Goal: Book appointment/travel/reservation

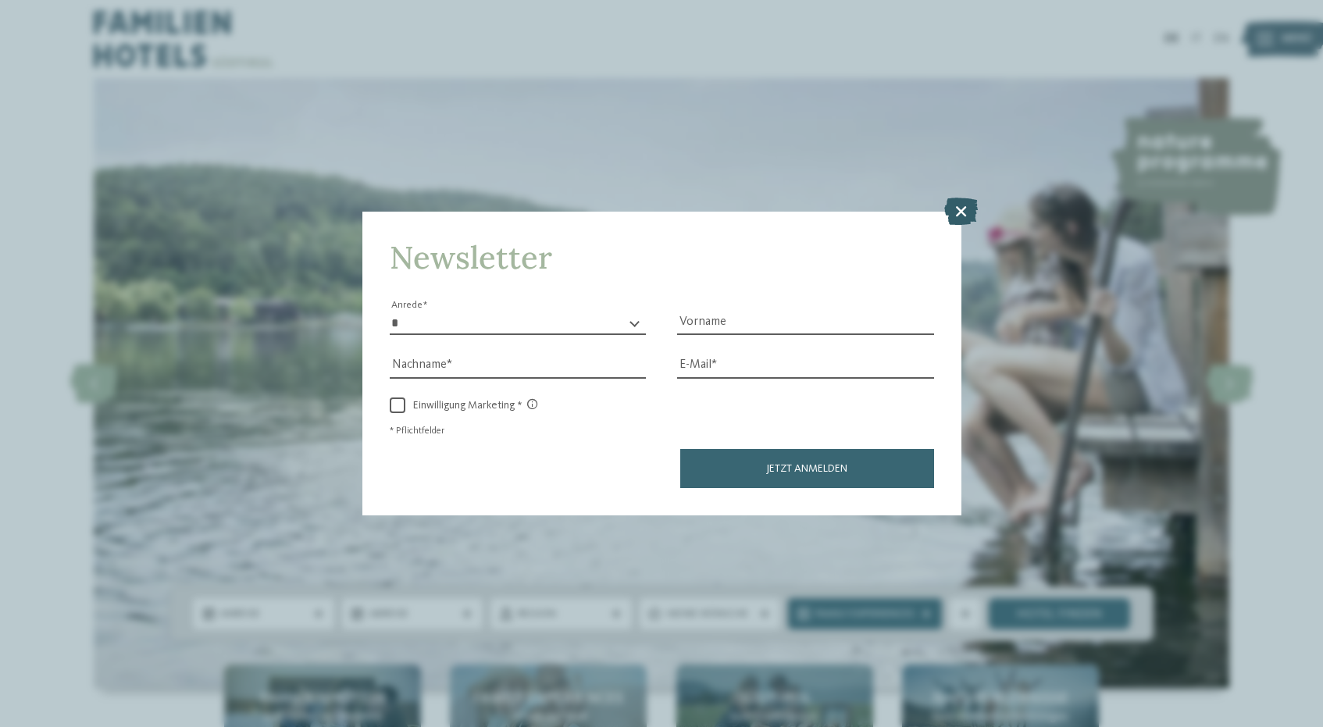
click at [962, 213] on icon at bounding box center [961, 211] width 34 height 27
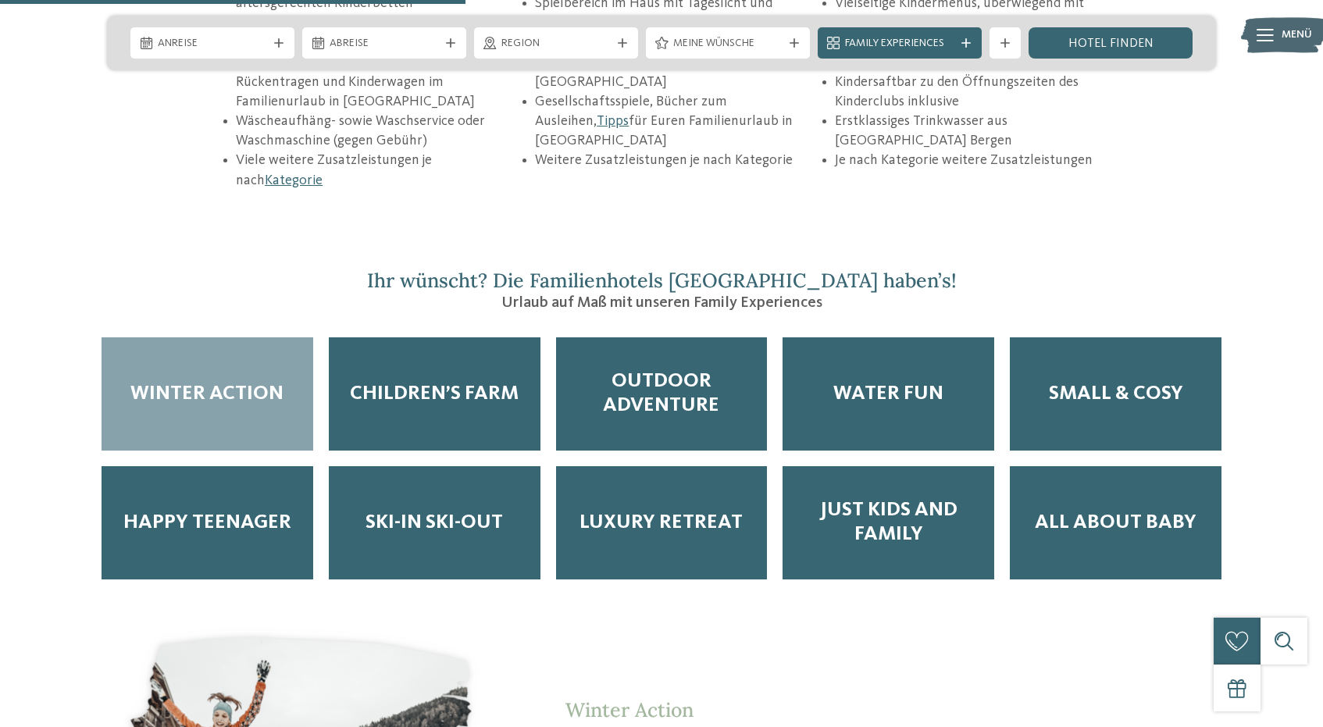
scroll to position [2554, 0]
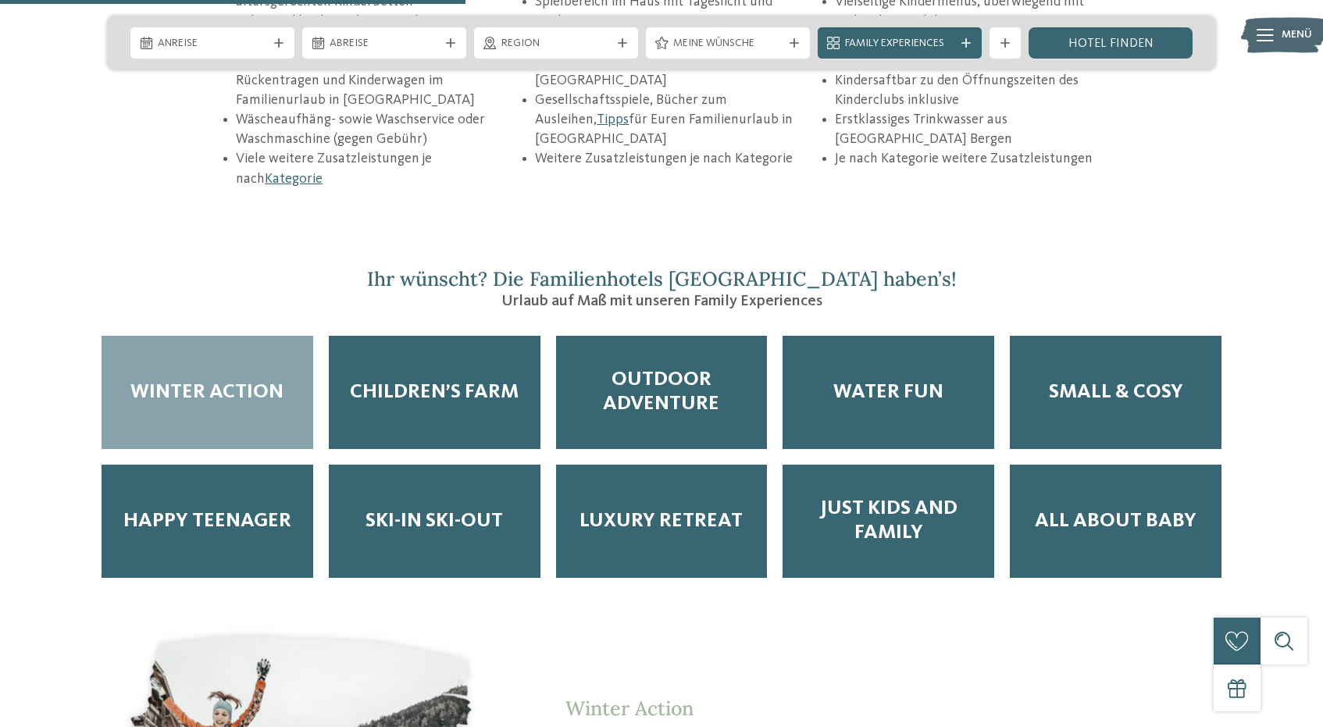
click at [228, 380] on span "Winter Action" at bounding box center [206, 392] width 153 height 24
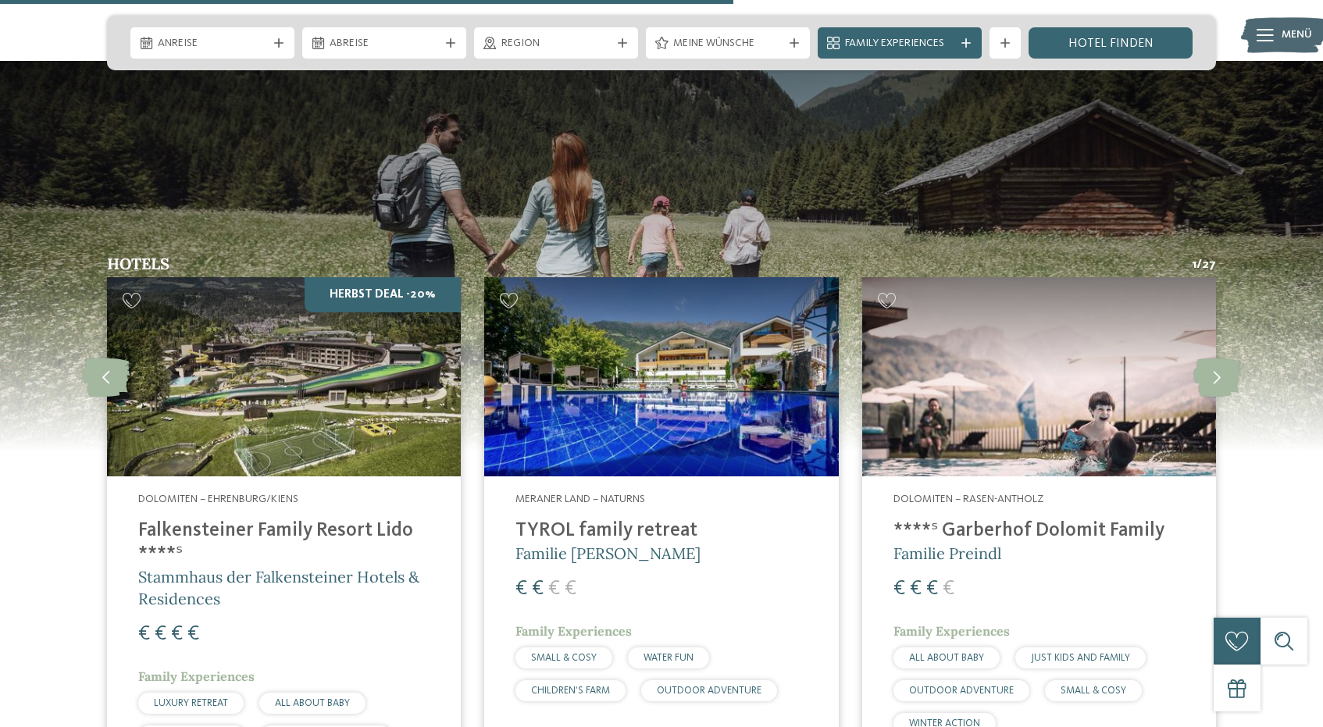
scroll to position [4027, 0]
click at [591, 518] on h4 "TYROL family retreat" at bounding box center [660, 529] width 291 height 23
click at [1028, 518] on h4 "****ˢ Garberhof Dolomit Family" at bounding box center [1038, 529] width 291 height 23
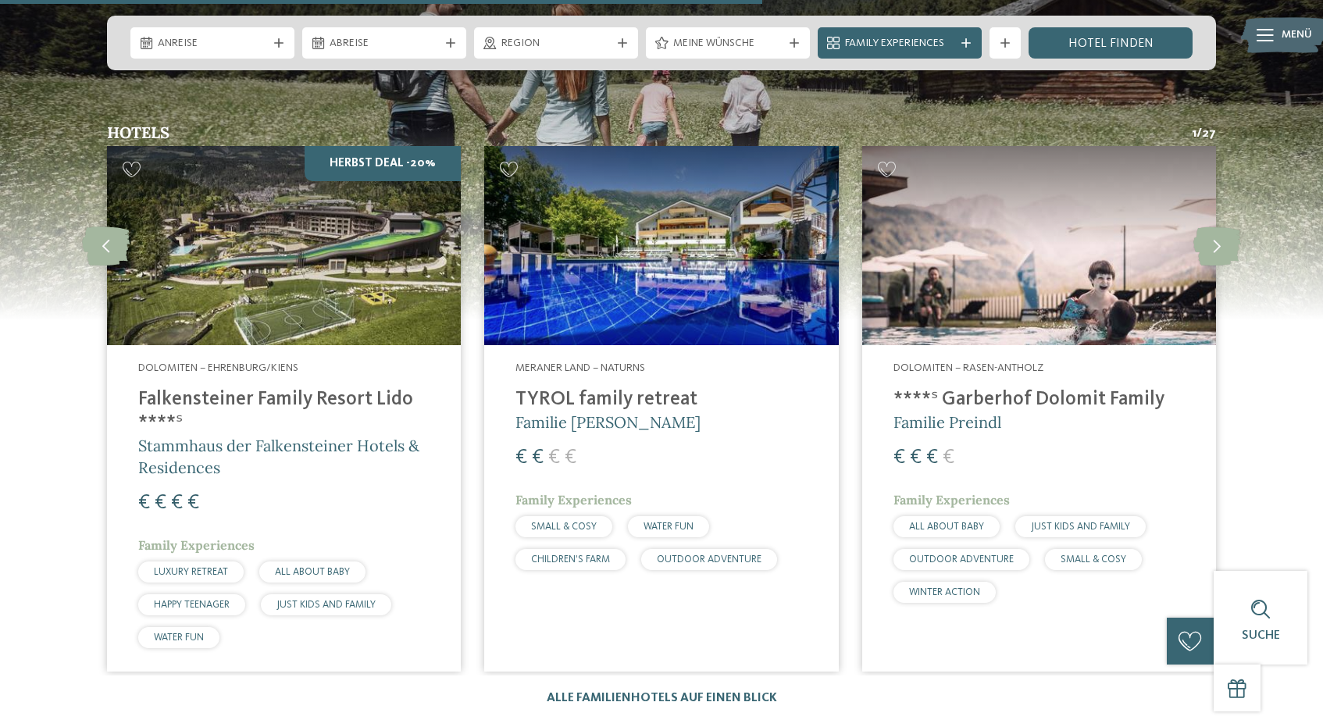
scroll to position [4167, 0]
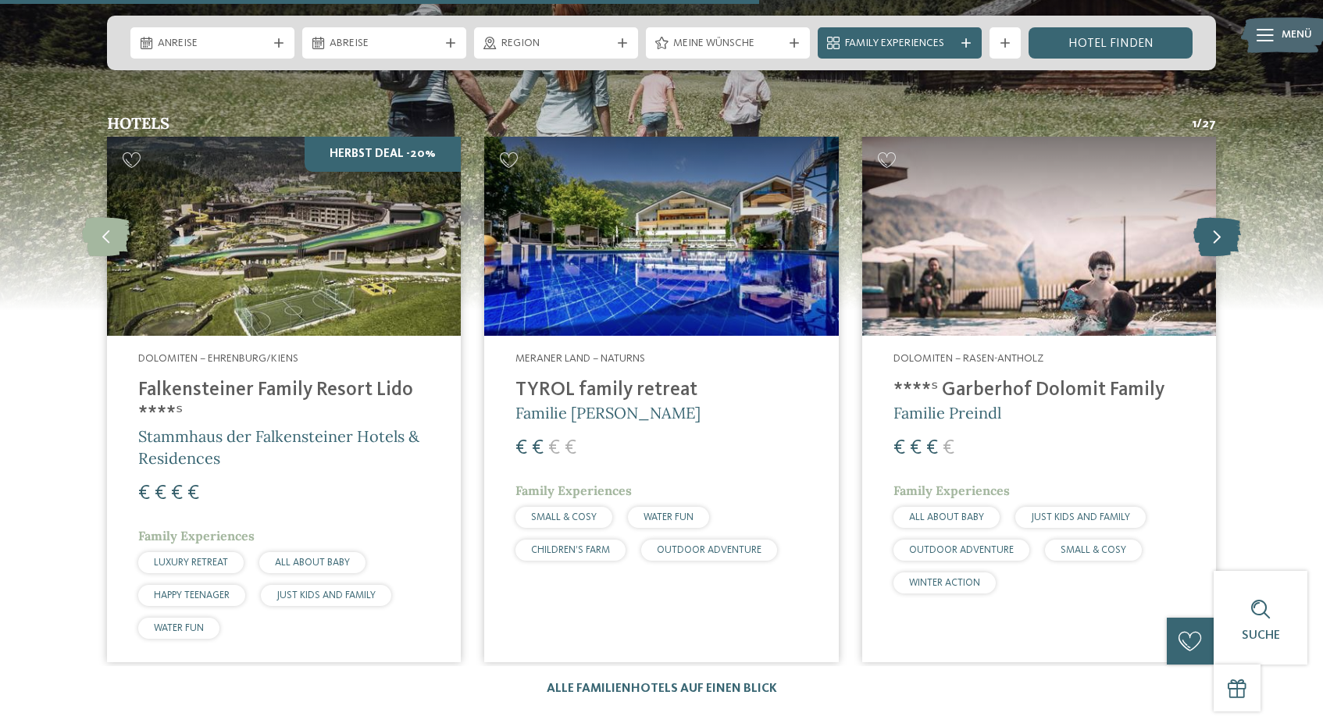
click at [1217, 217] on icon at bounding box center [1217, 236] width 48 height 39
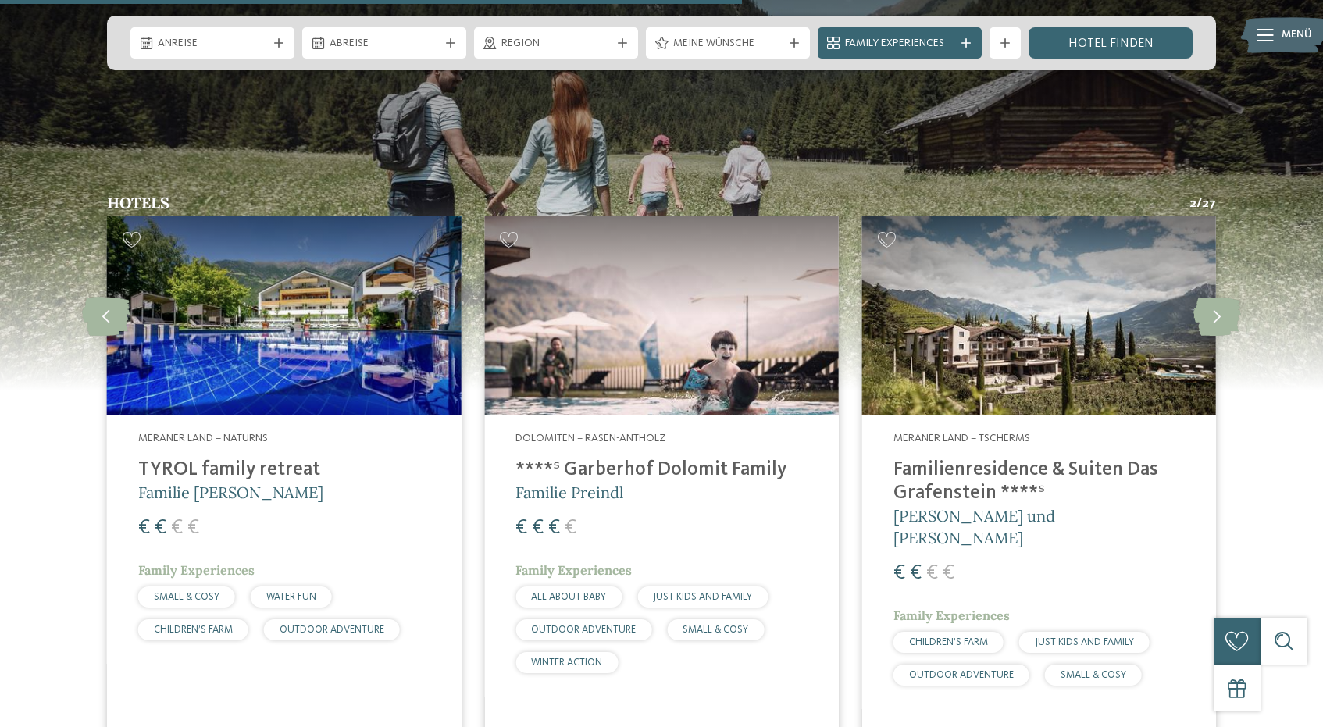
scroll to position [4067, 0]
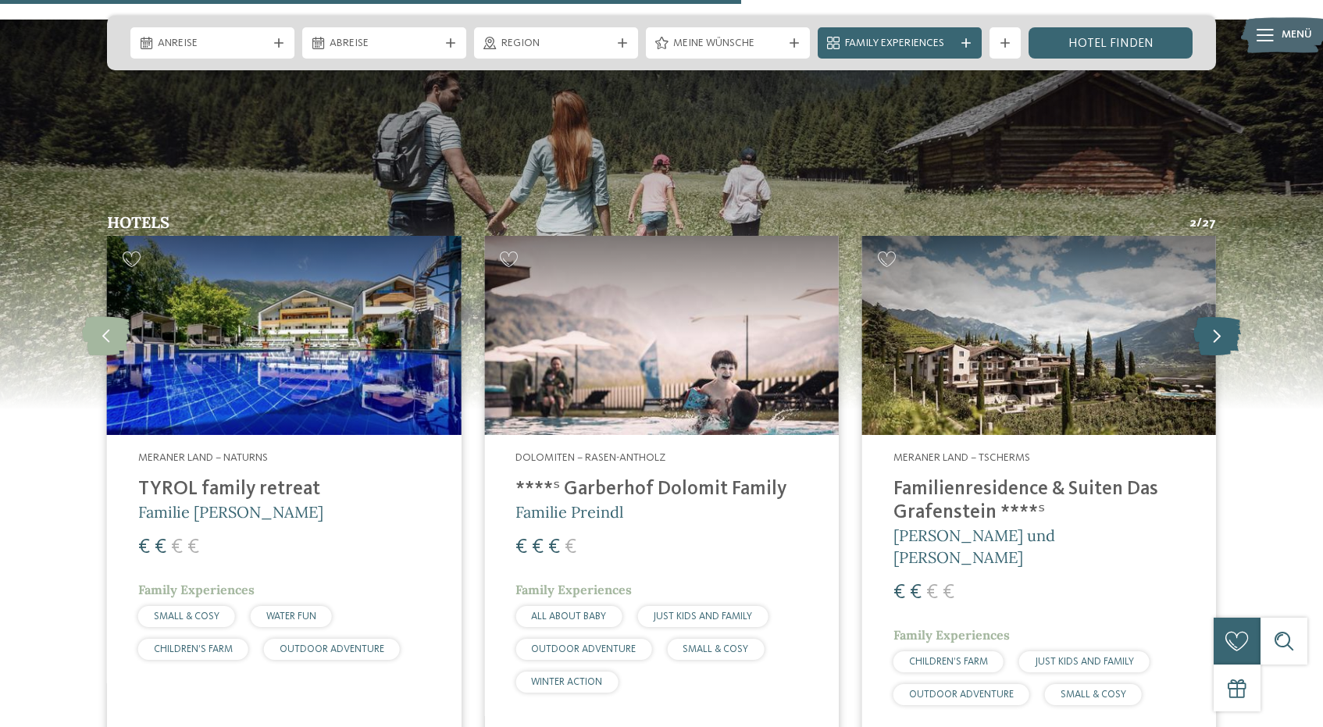
click at [1217, 316] on icon at bounding box center [1217, 335] width 48 height 39
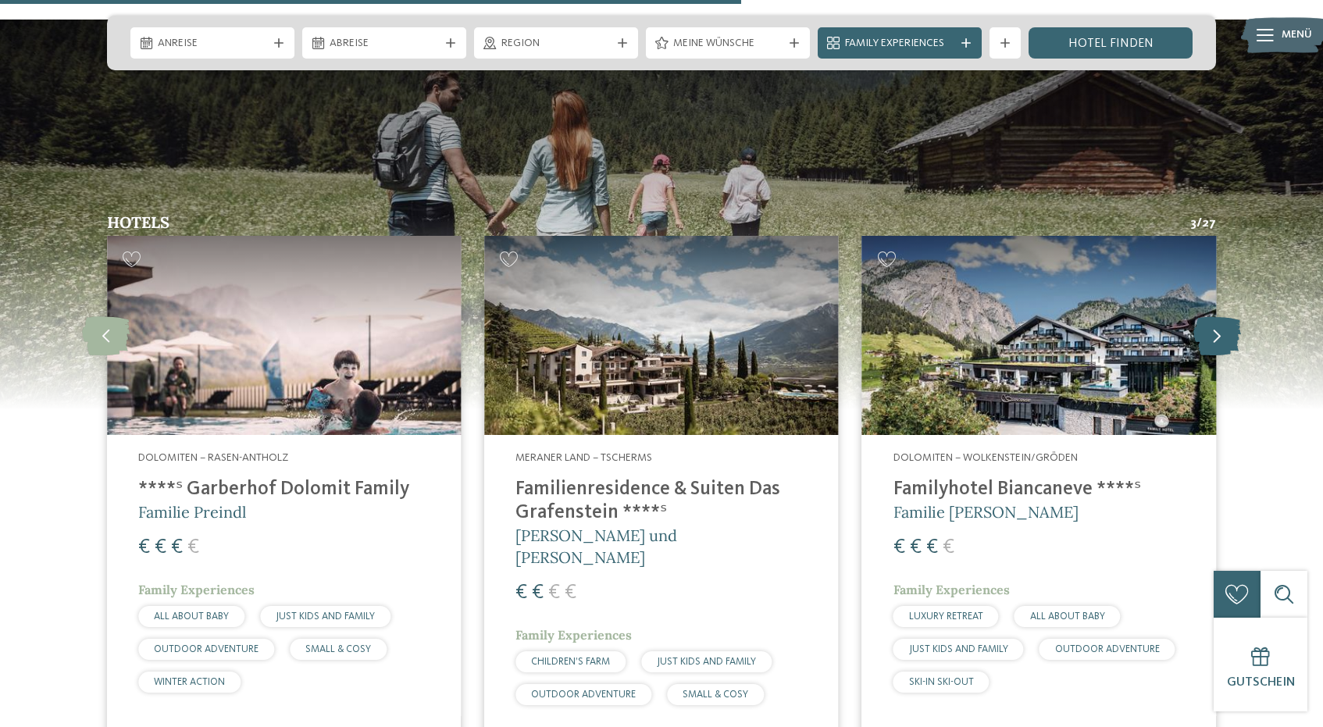
click at [1217, 316] on icon at bounding box center [1217, 335] width 48 height 39
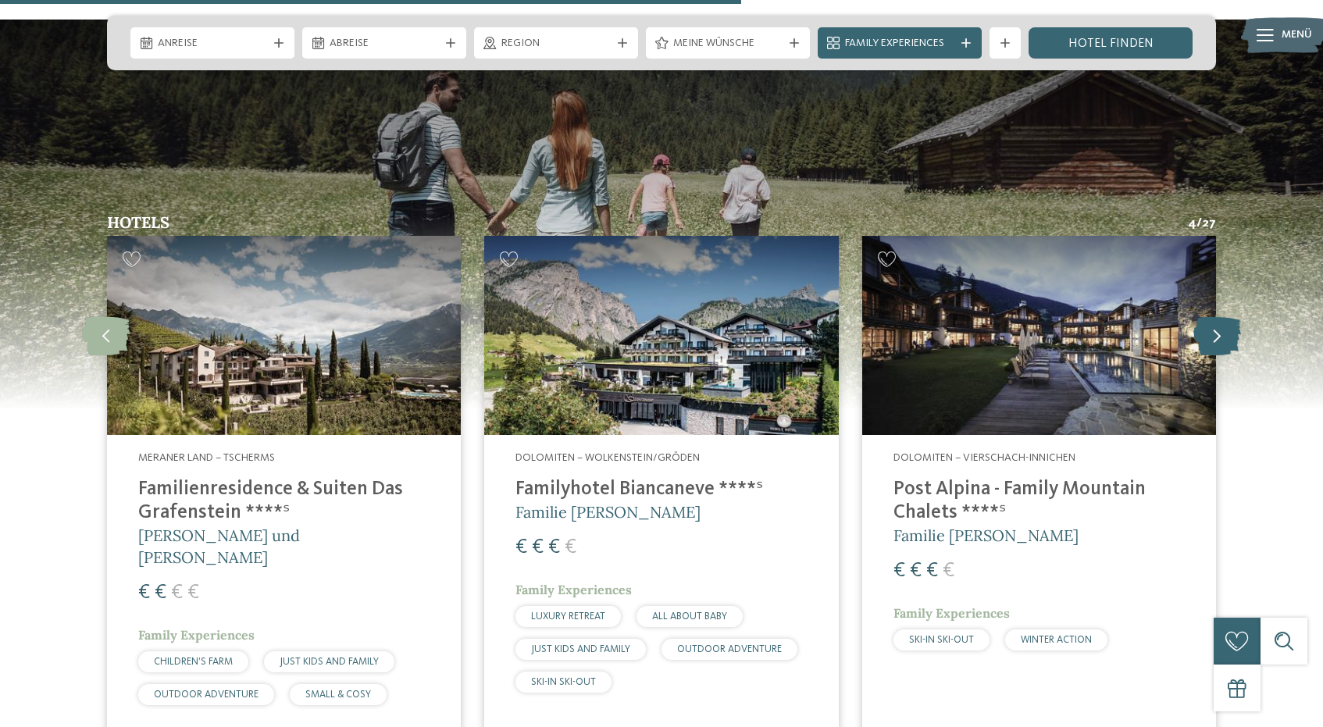
click at [1217, 316] on icon at bounding box center [1217, 335] width 48 height 39
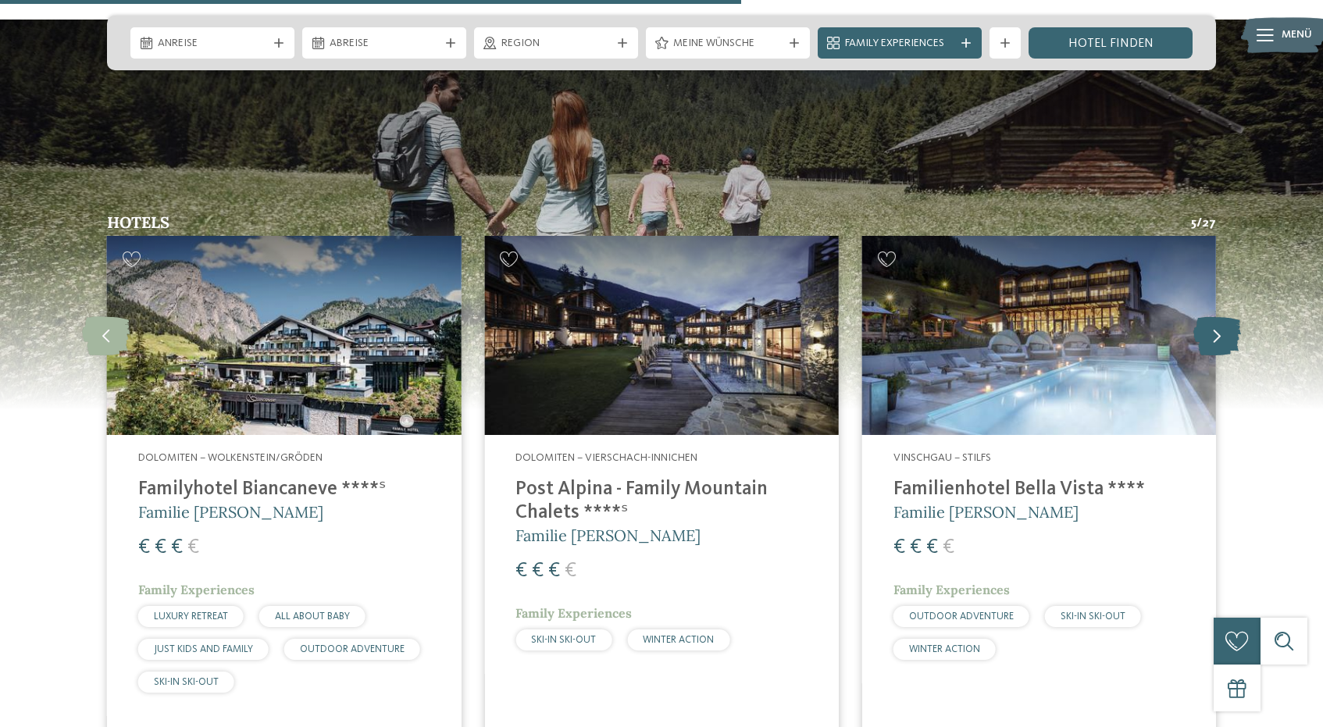
click at [1217, 316] on icon at bounding box center [1217, 335] width 48 height 39
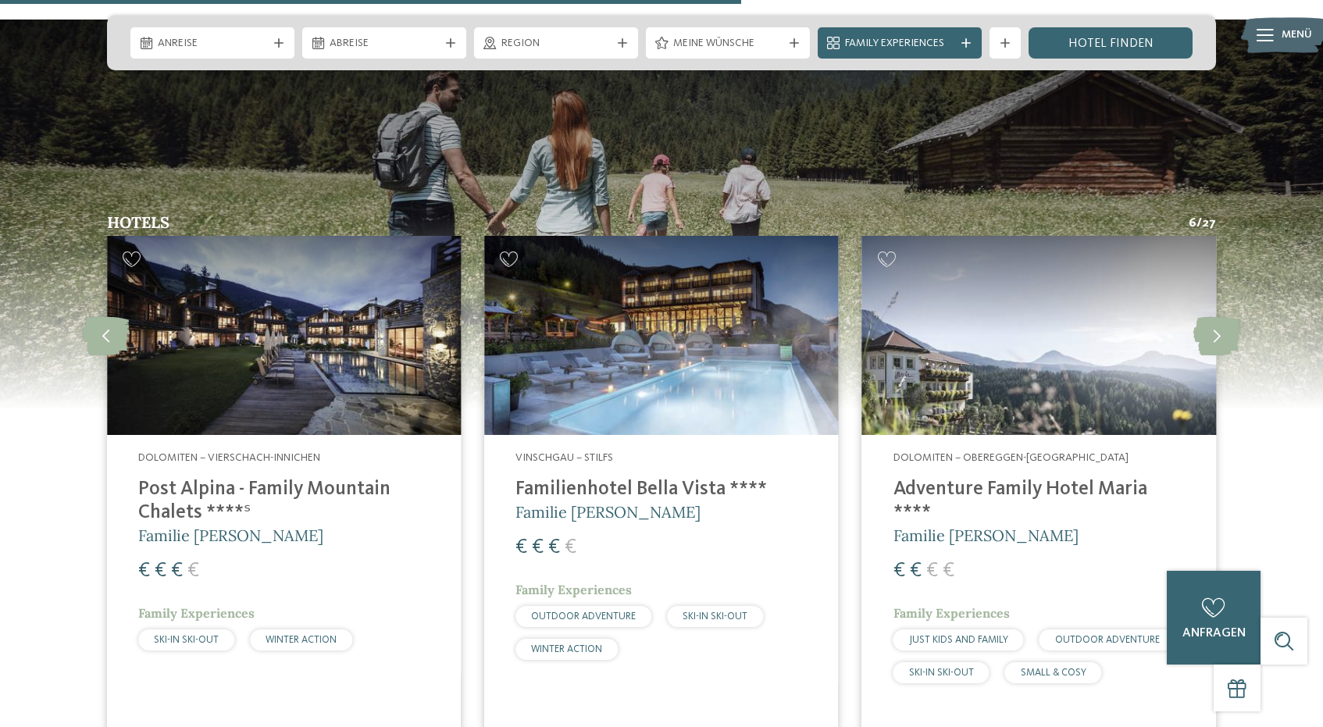
click at [1064, 478] on h4 "Adventure Family Hotel Maria ****" at bounding box center [1038, 501] width 291 height 47
click at [1213, 316] on icon at bounding box center [1217, 335] width 48 height 39
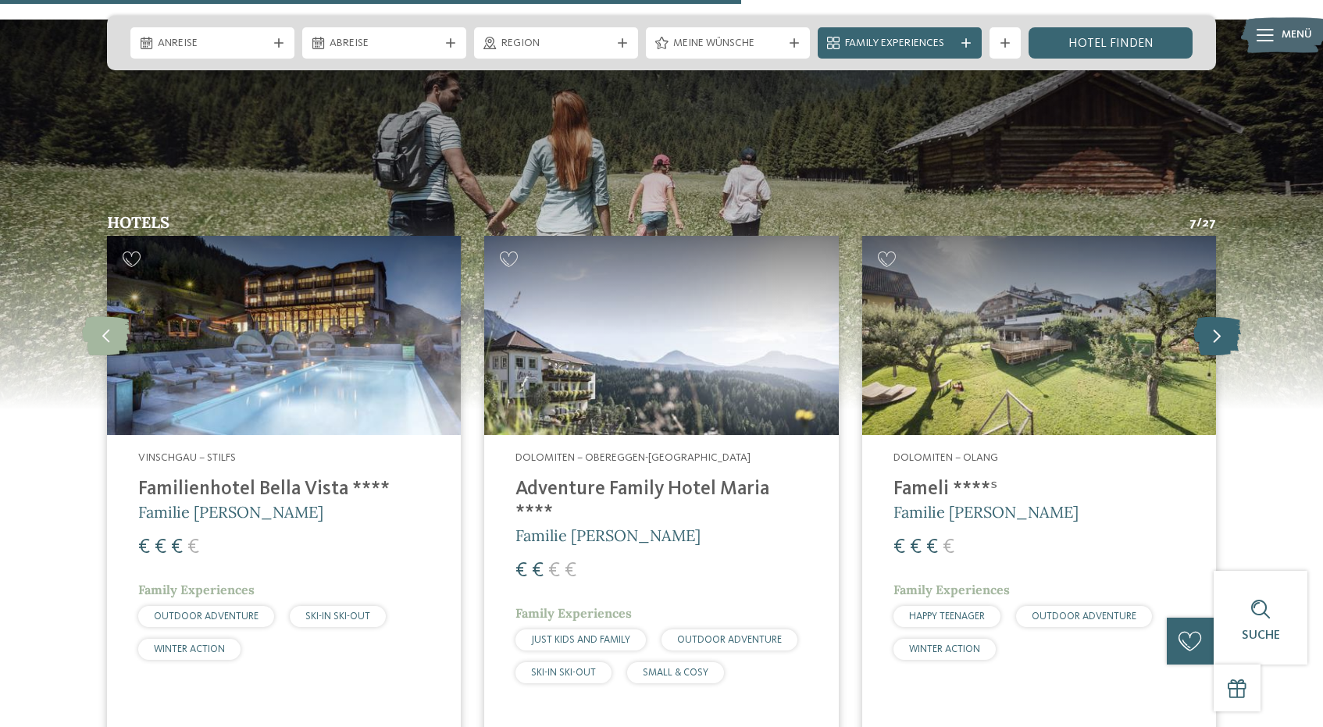
click at [1213, 316] on icon at bounding box center [1217, 335] width 48 height 39
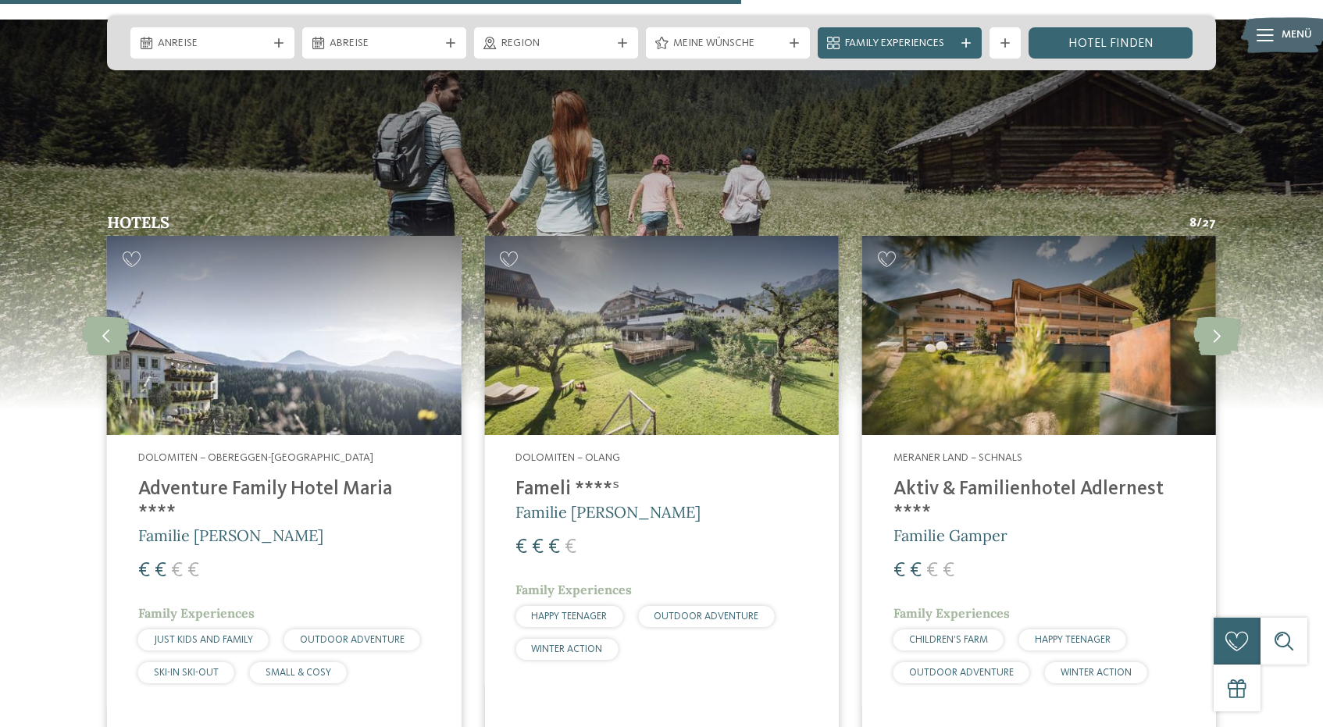
click at [1067, 478] on h4 "Aktiv & Familienhotel Adlernest ****" at bounding box center [1038, 501] width 291 height 47
click at [1207, 316] on icon at bounding box center [1217, 335] width 48 height 39
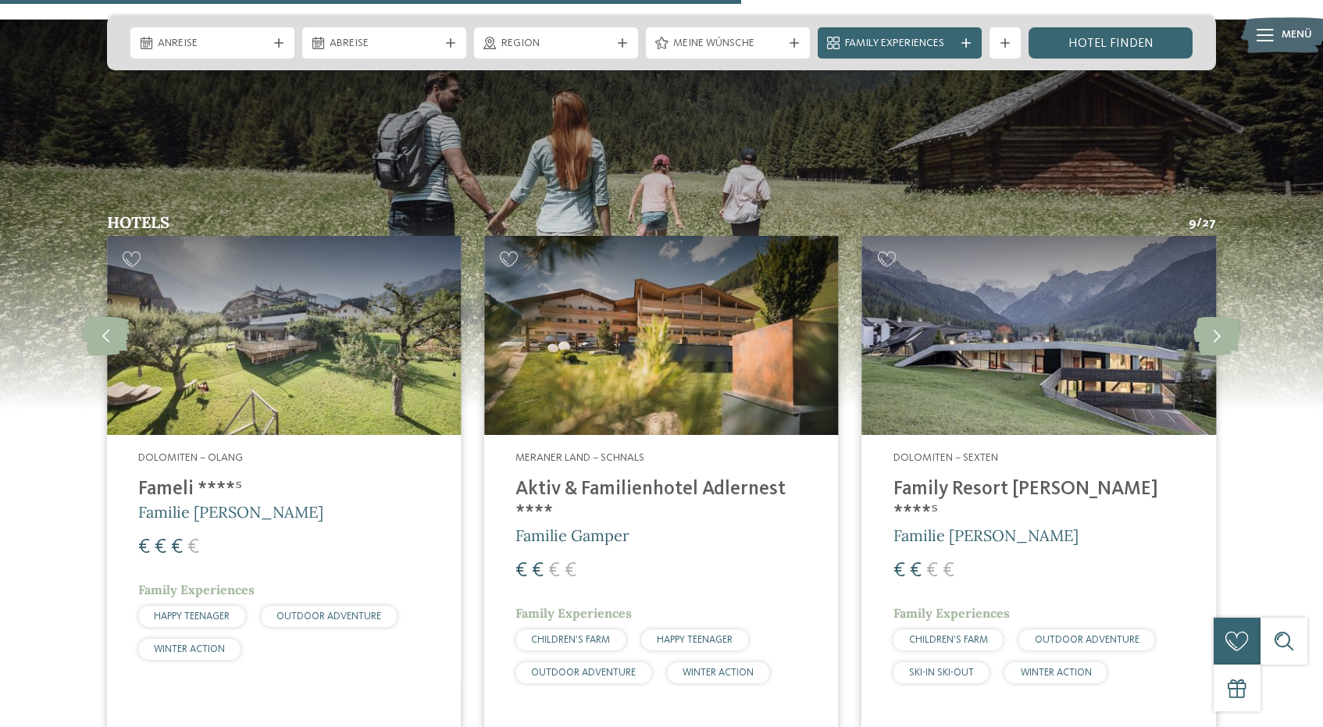
click at [981, 478] on h4 "Family Resort [PERSON_NAME] ****ˢ" at bounding box center [1038, 501] width 291 height 47
click at [1216, 316] on icon at bounding box center [1217, 335] width 48 height 39
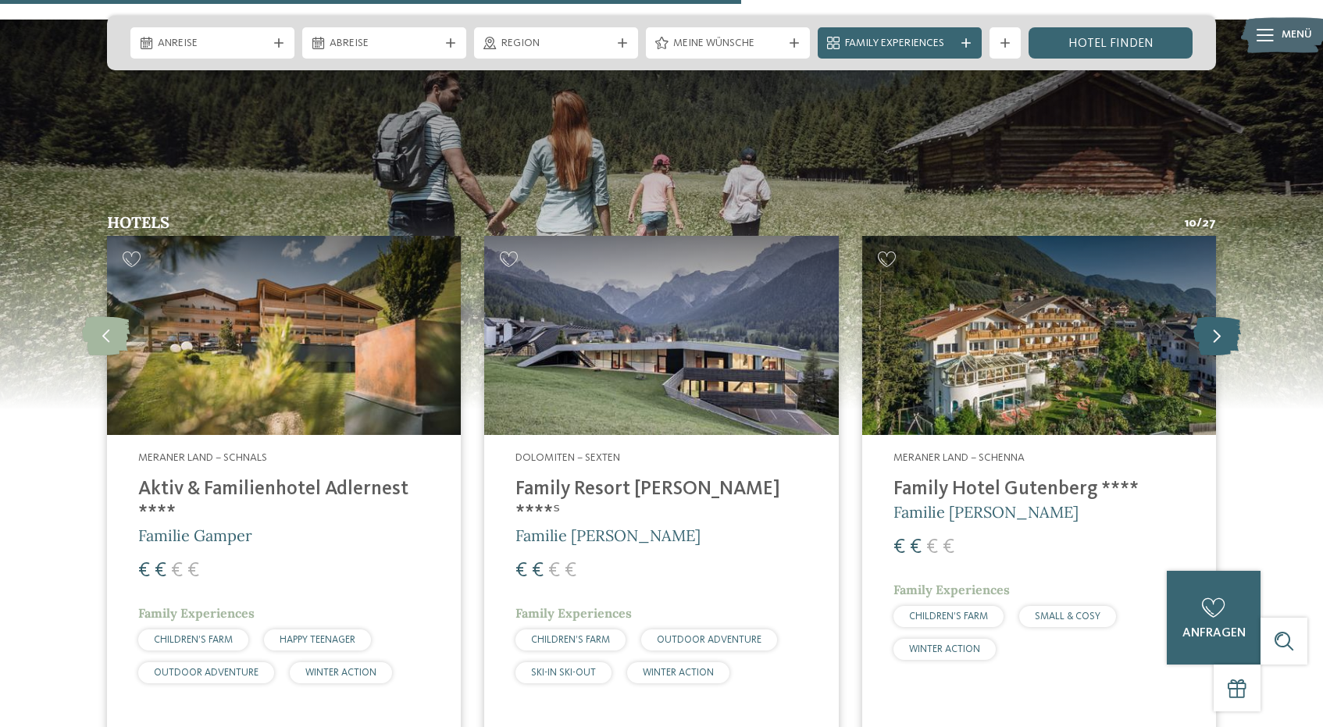
click at [1216, 316] on icon at bounding box center [1217, 335] width 48 height 39
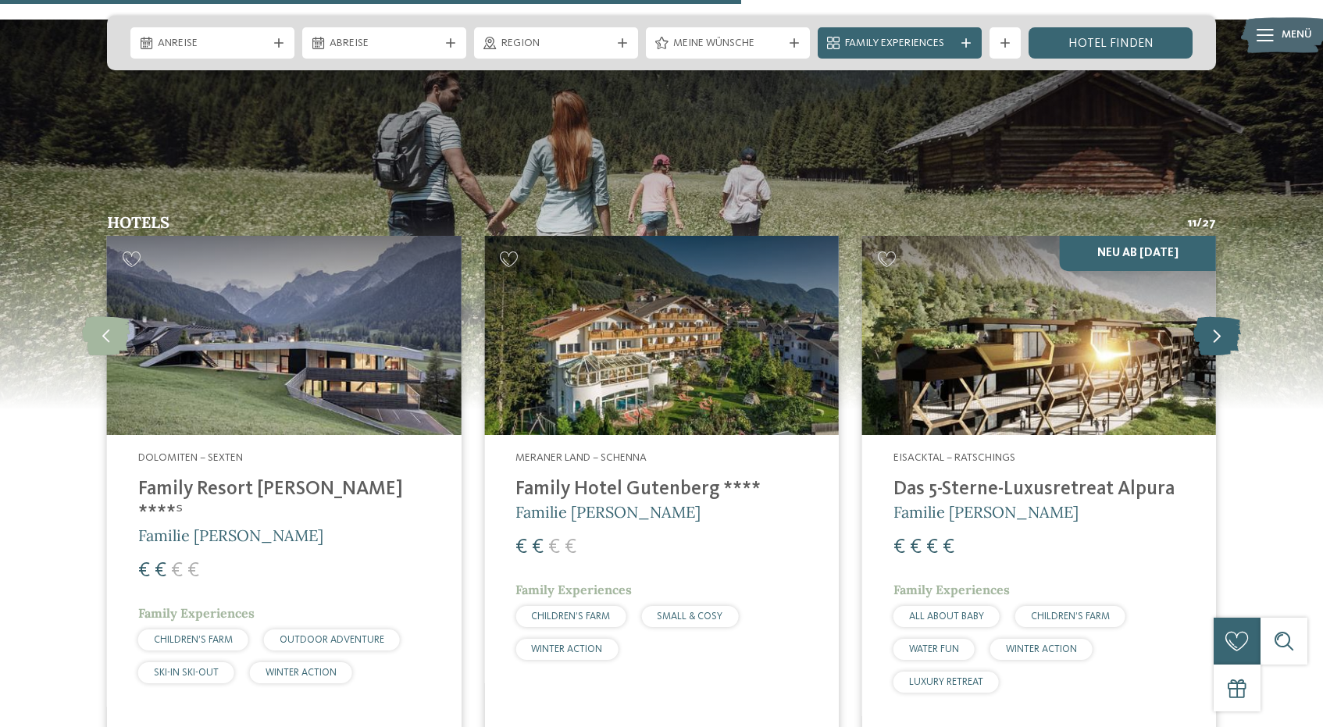
click at [1216, 316] on icon at bounding box center [1217, 335] width 48 height 39
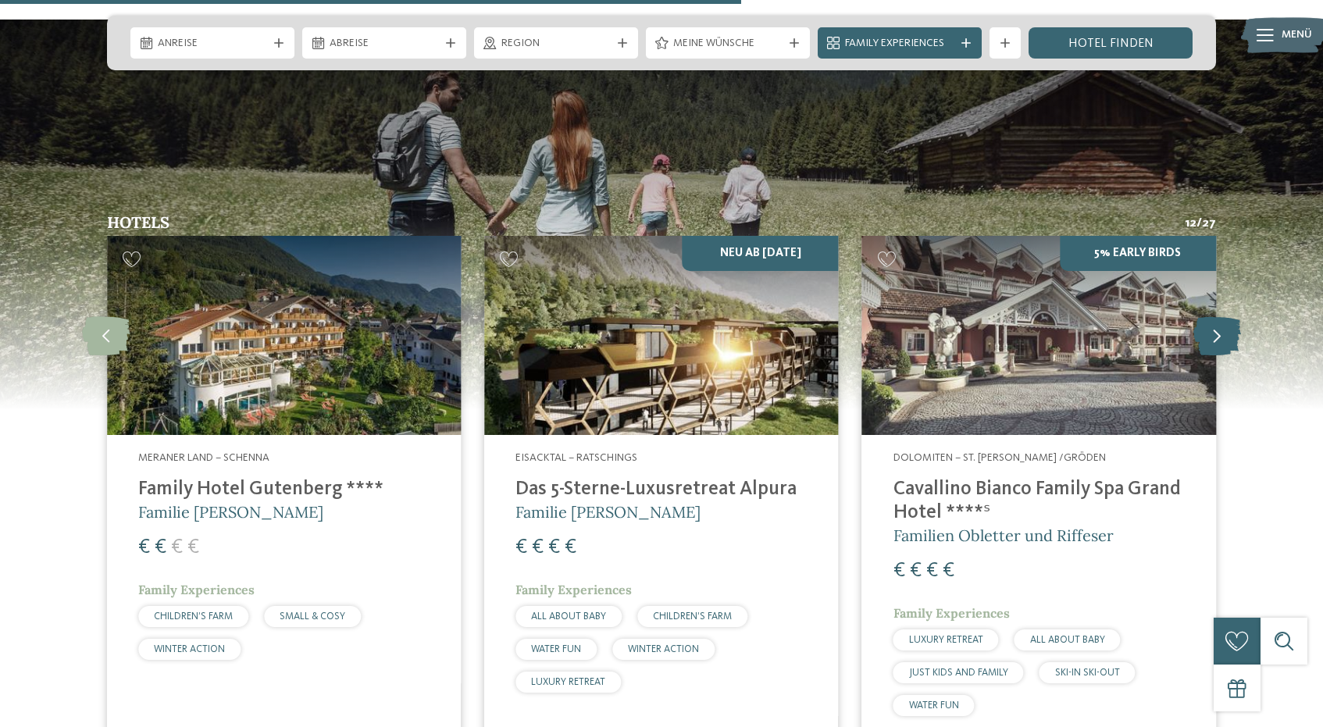
click at [1216, 316] on icon at bounding box center [1217, 335] width 48 height 39
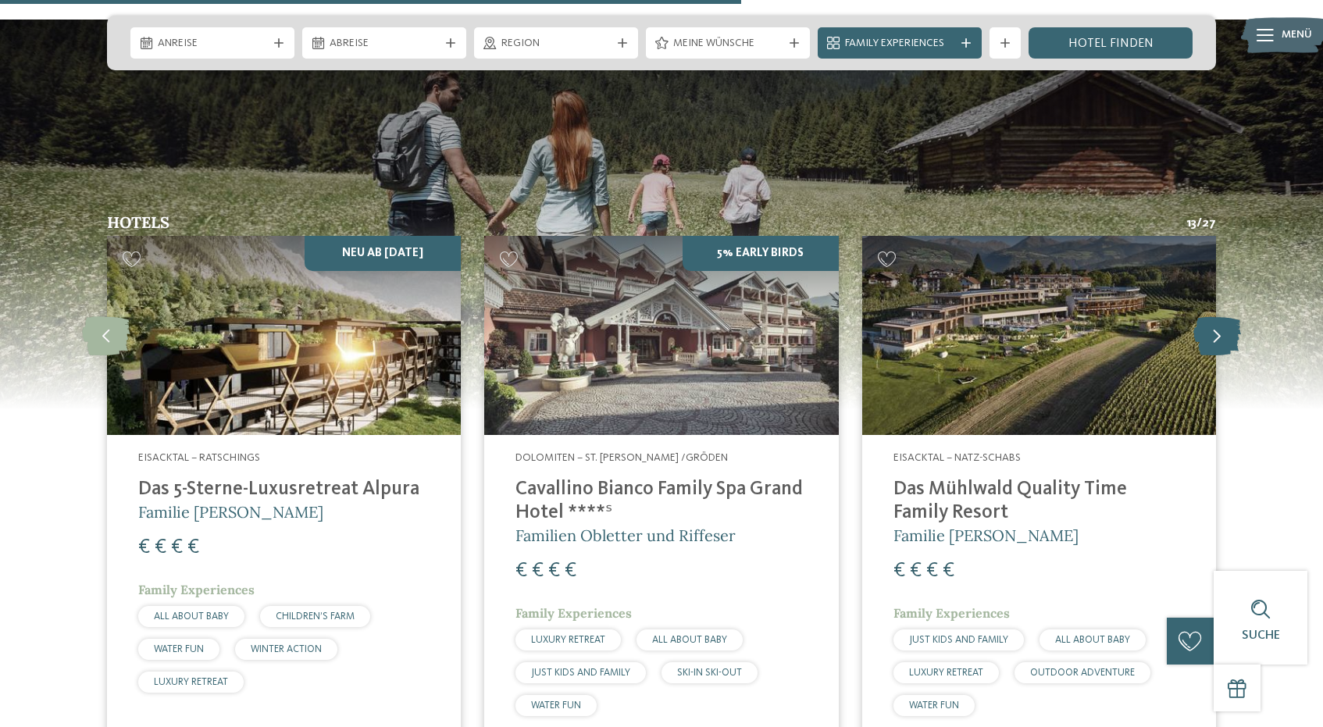
click at [1216, 316] on icon at bounding box center [1217, 335] width 48 height 39
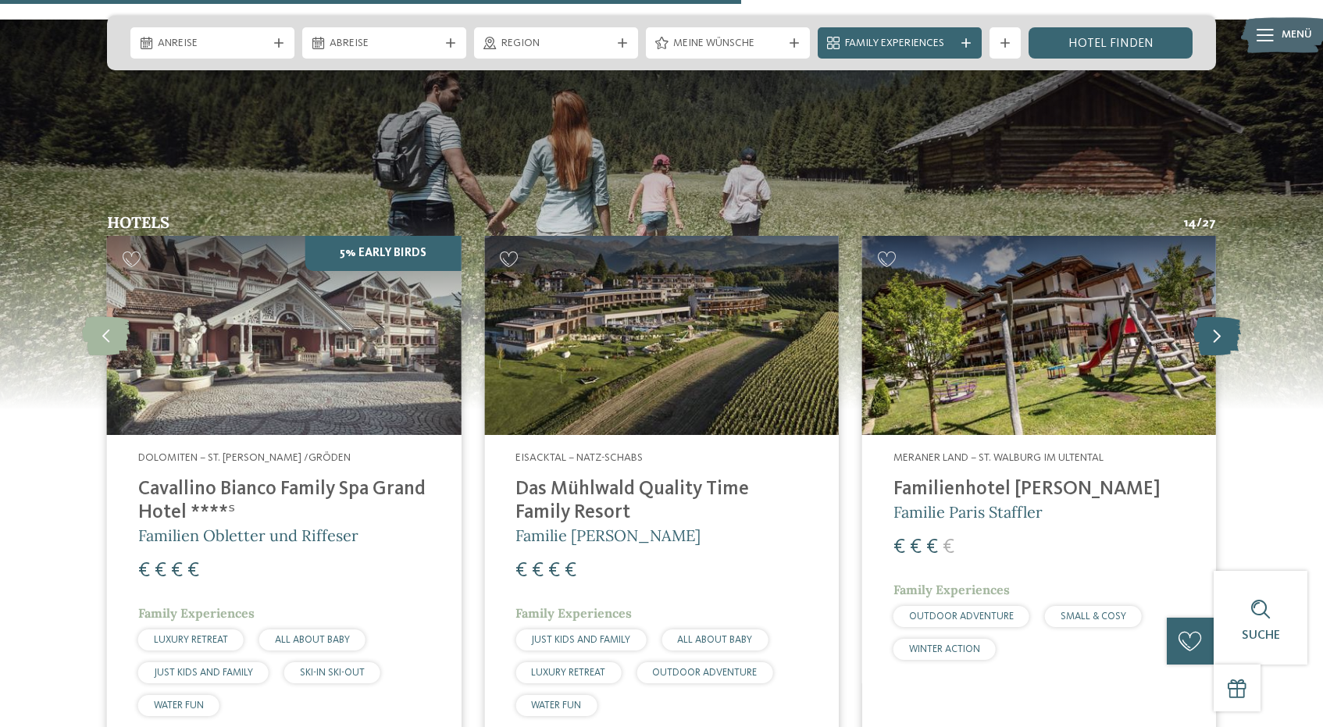
click at [1217, 316] on icon at bounding box center [1217, 335] width 48 height 39
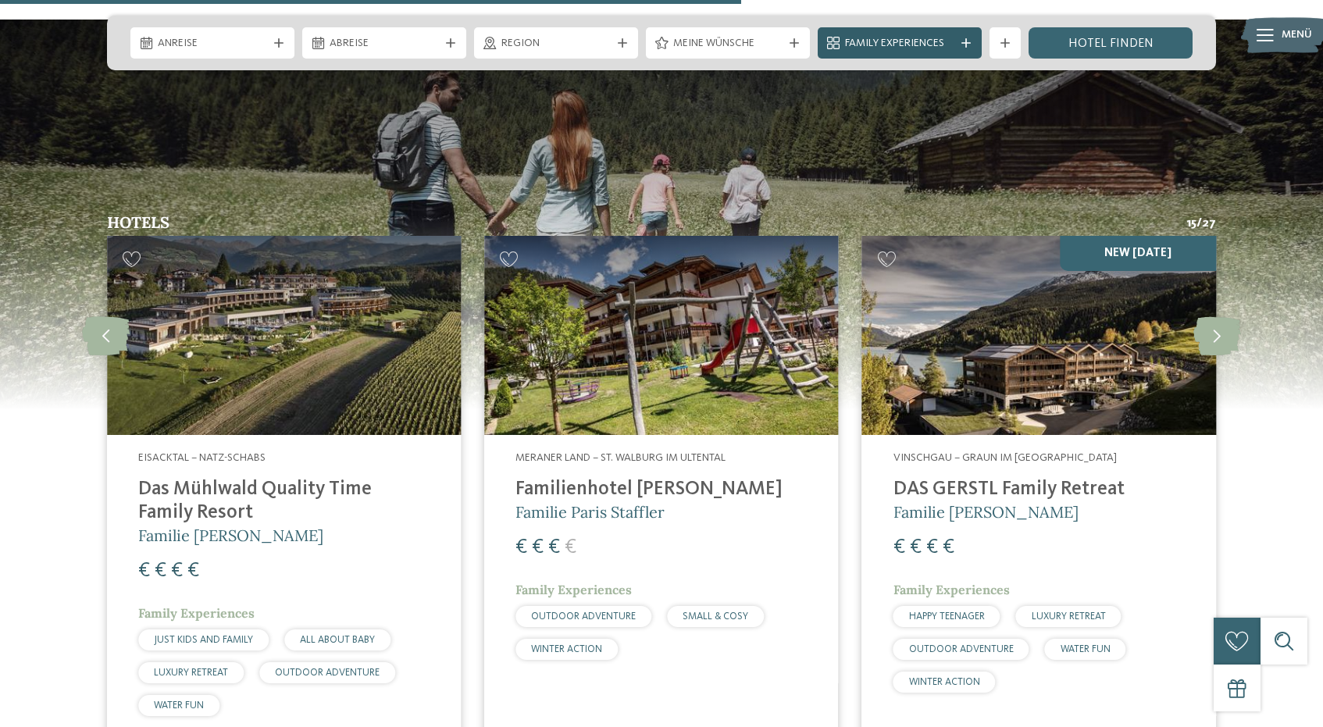
click at [942, 37] on span "Family Experiences" at bounding box center [899, 44] width 109 height 16
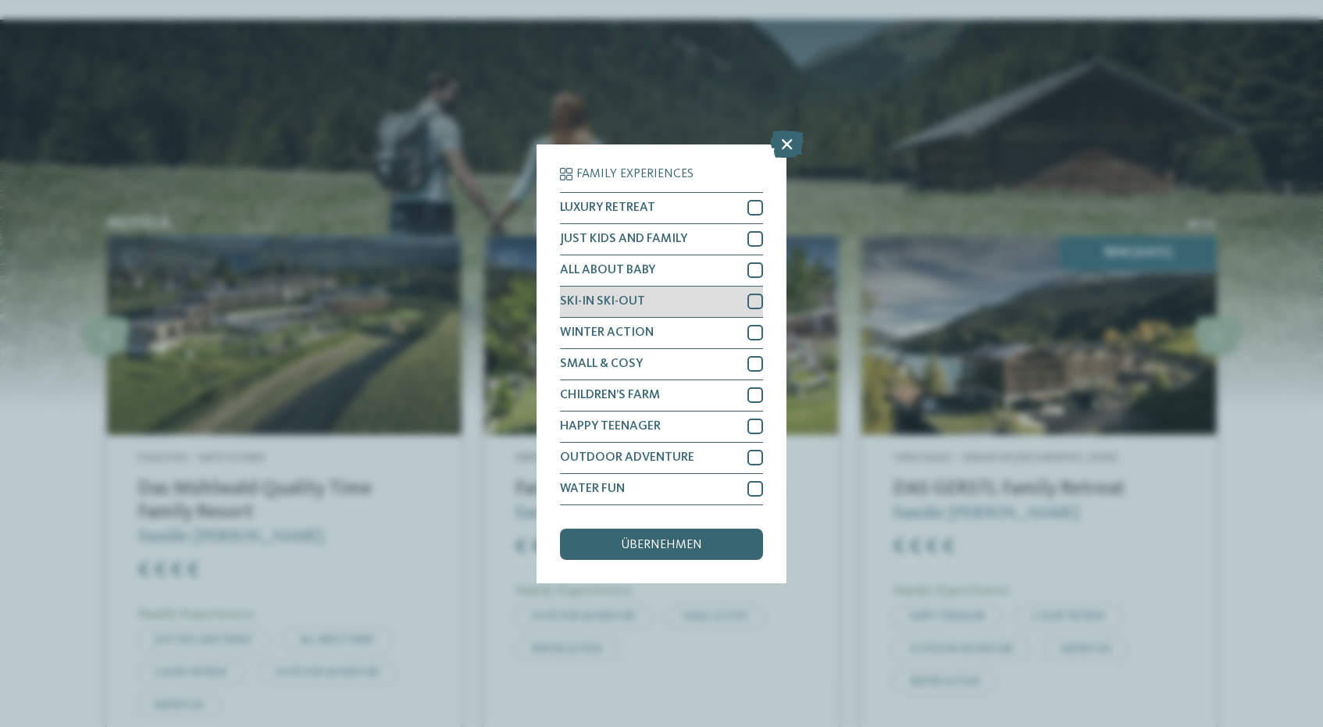
click at [753, 304] on div at bounding box center [755, 302] width 16 height 16
click at [689, 539] on span "übernehmen" at bounding box center [661, 545] width 81 height 12
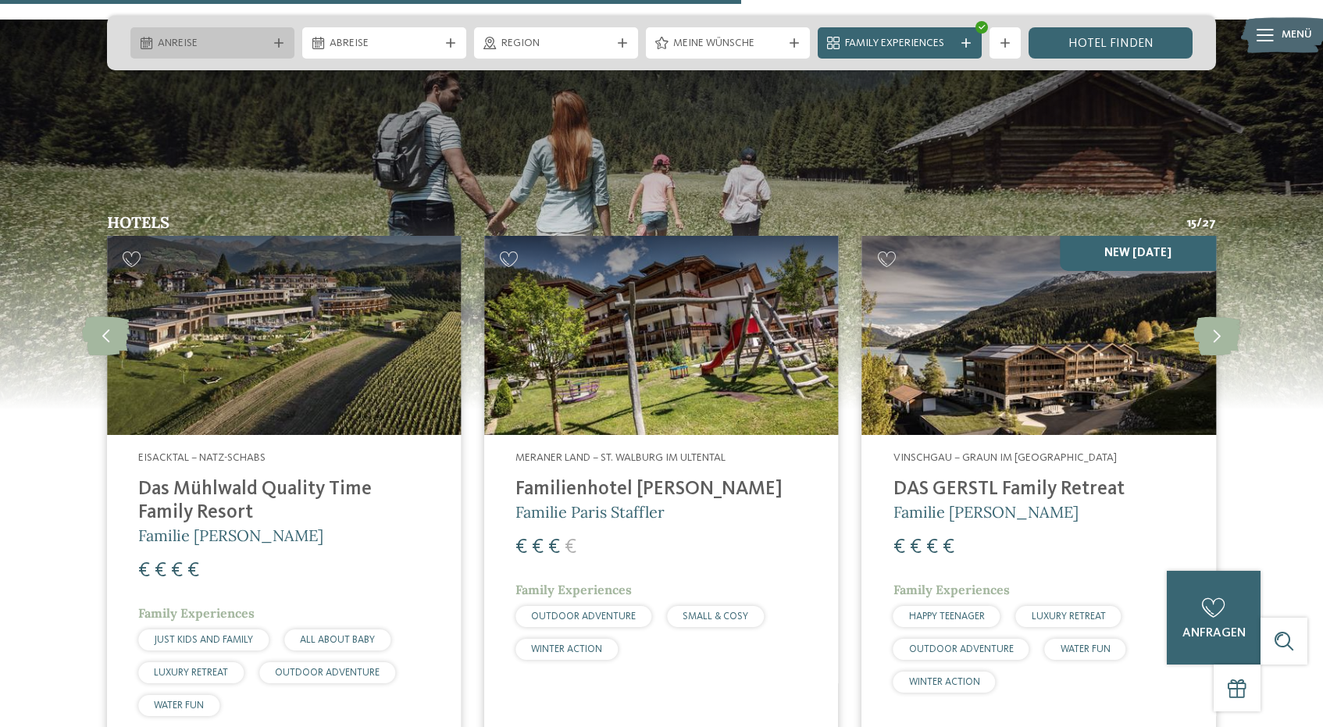
click at [213, 47] on span "Anreise" at bounding box center [212, 44] width 109 height 16
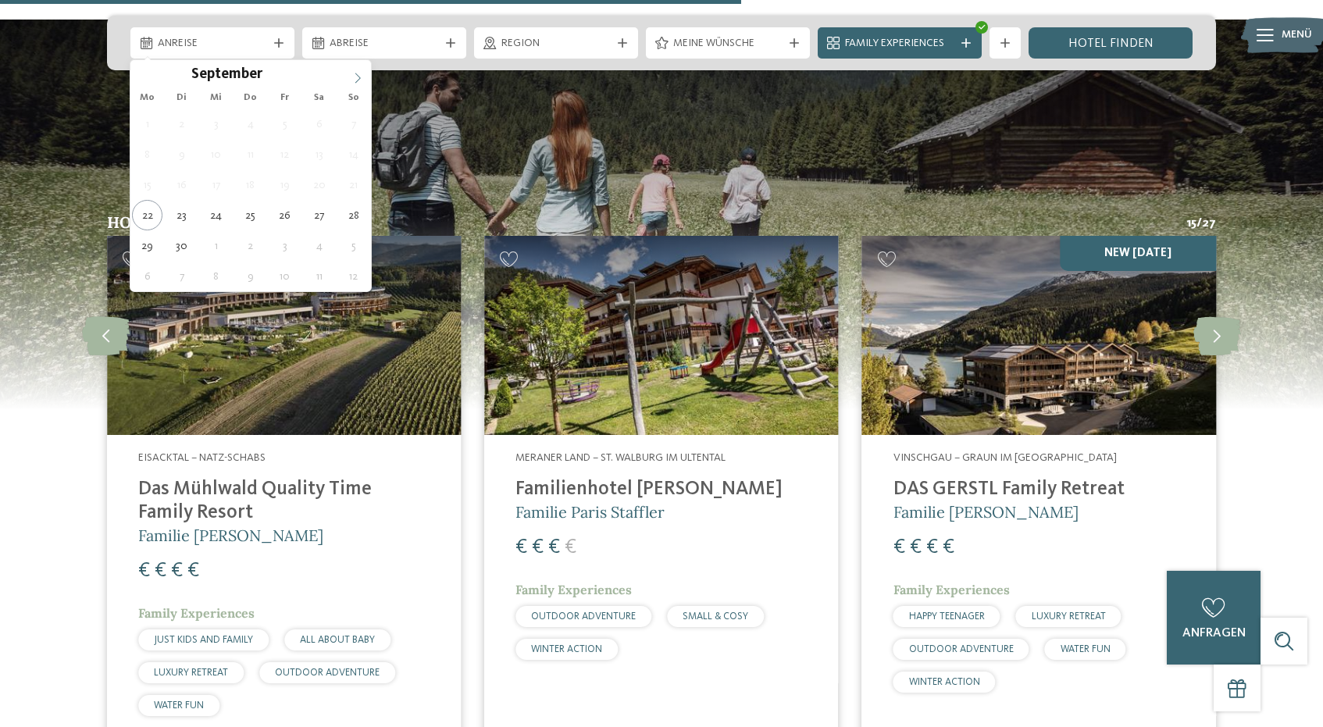
click at [355, 83] on icon at bounding box center [357, 78] width 11 height 11
type input "****"
click at [355, 83] on icon at bounding box center [357, 78] width 11 height 11
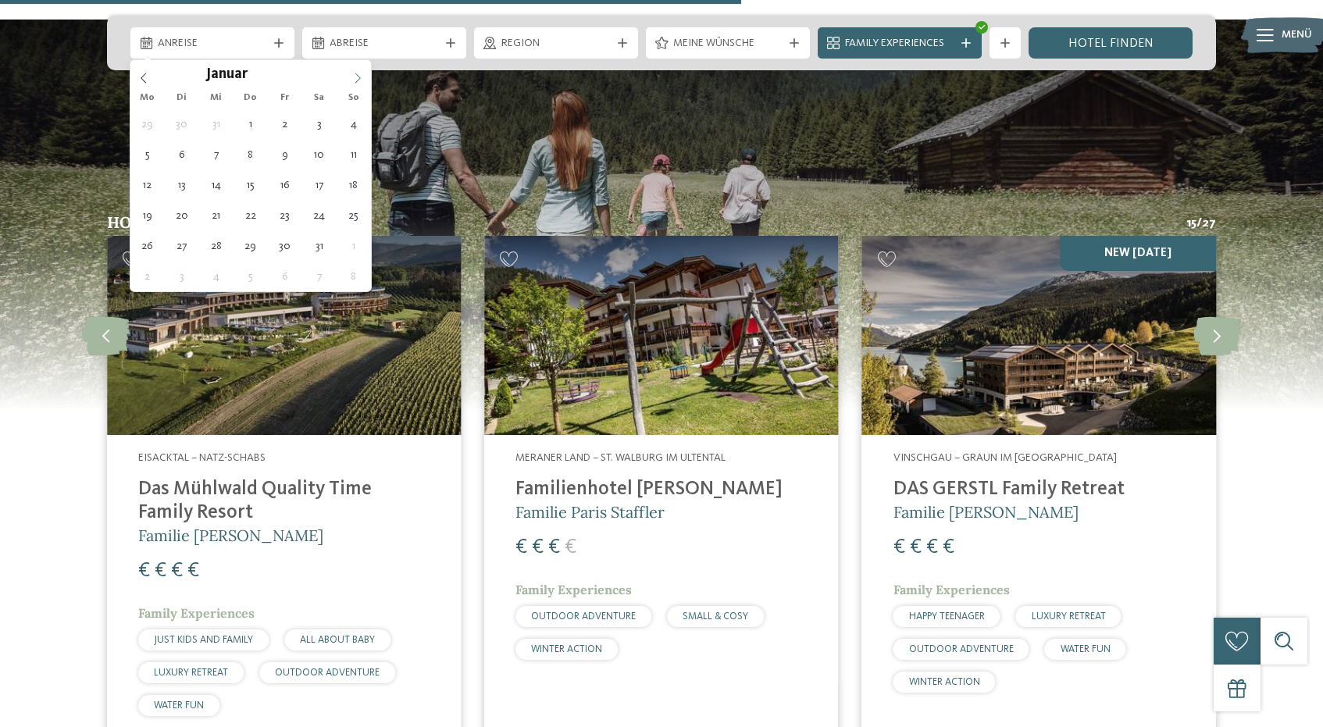
click at [355, 83] on icon at bounding box center [357, 78] width 11 height 11
click at [144, 74] on icon at bounding box center [143, 78] width 5 height 10
type div "31.01.2026"
type input "****"
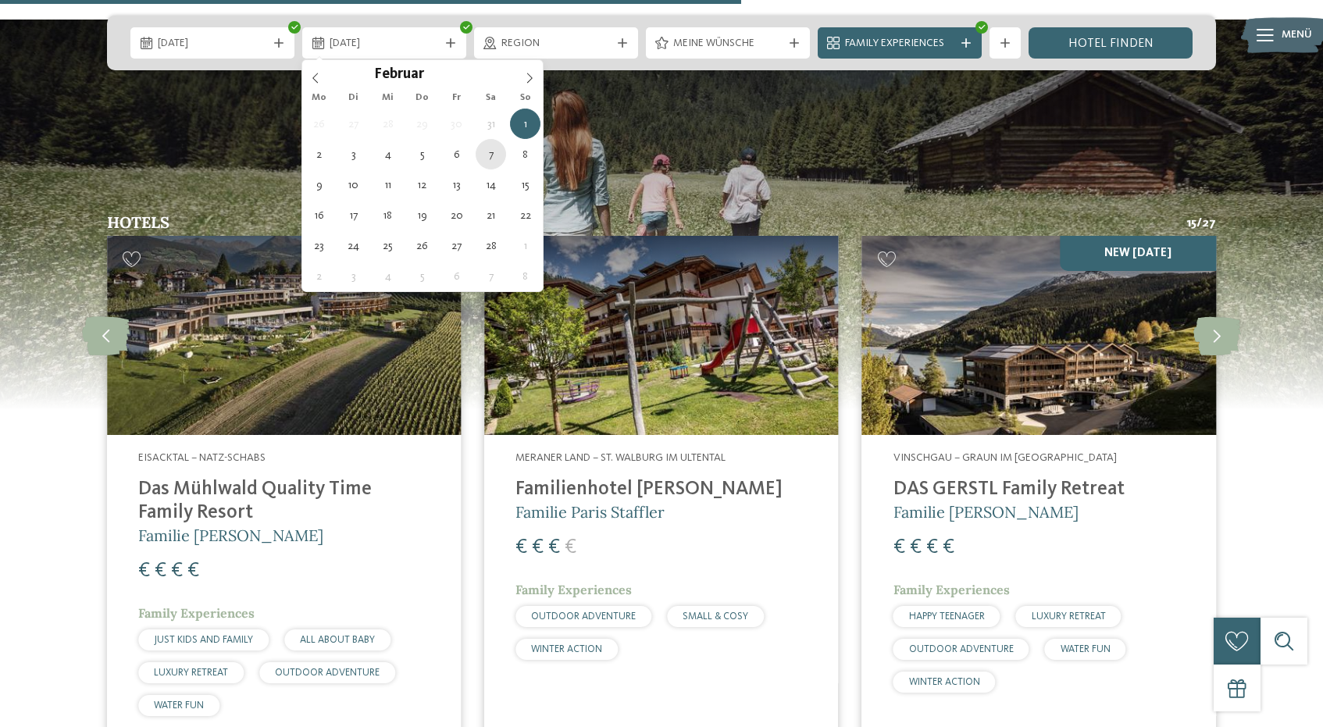
type div "07.02.2026"
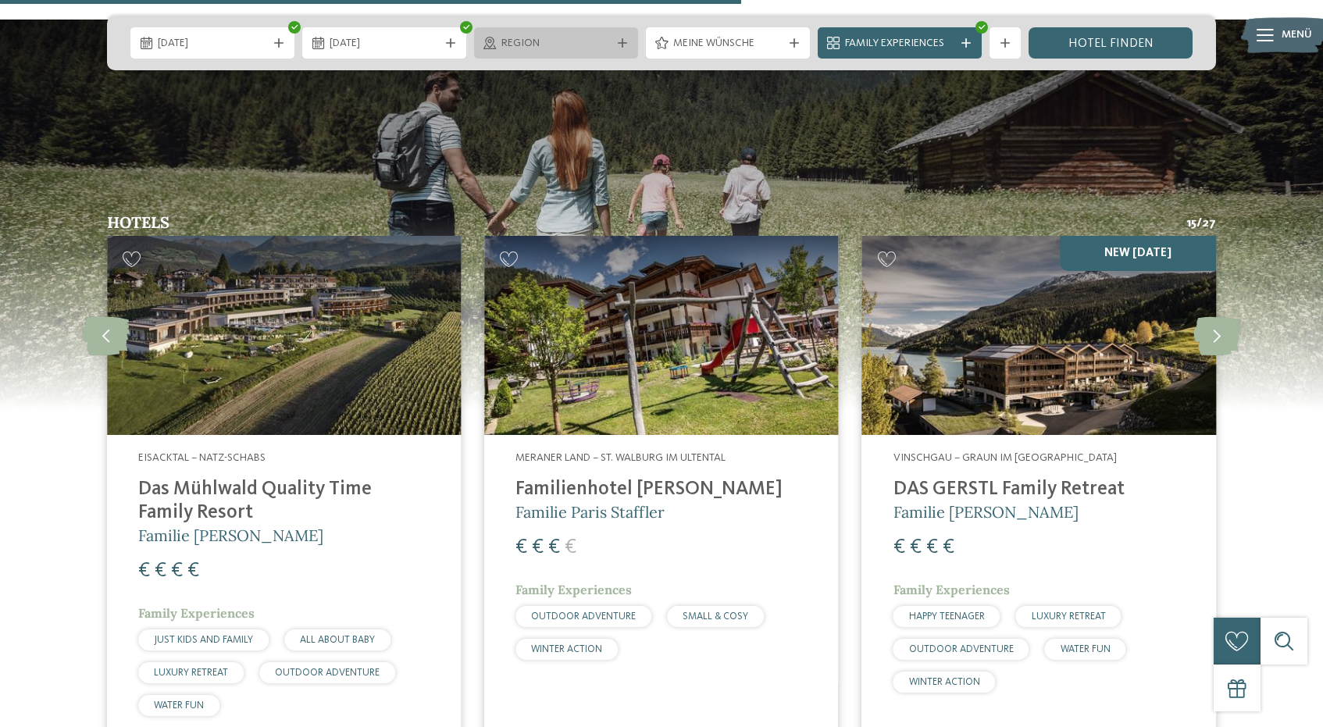
click at [593, 41] on span "Region" at bounding box center [555, 44] width 109 height 16
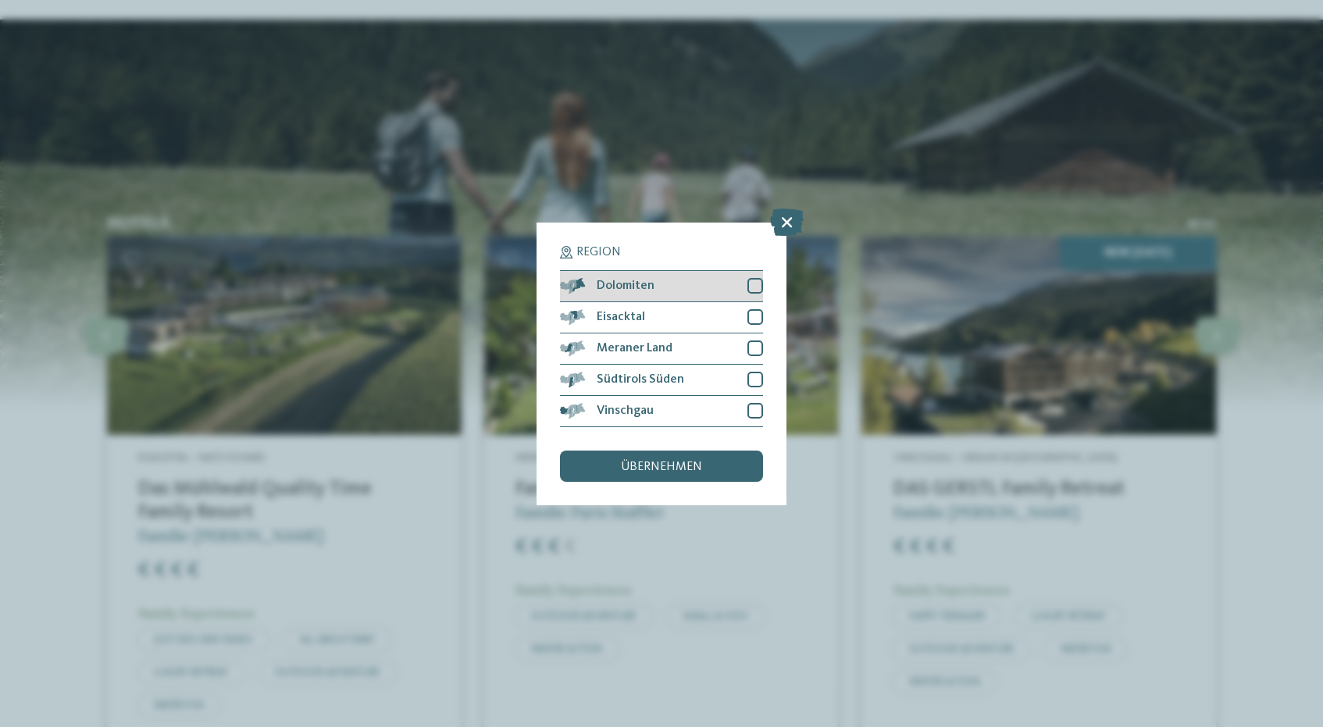
click at [752, 287] on div at bounding box center [755, 286] width 16 height 16
click at [700, 469] on span "übernehmen" at bounding box center [661, 467] width 81 height 12
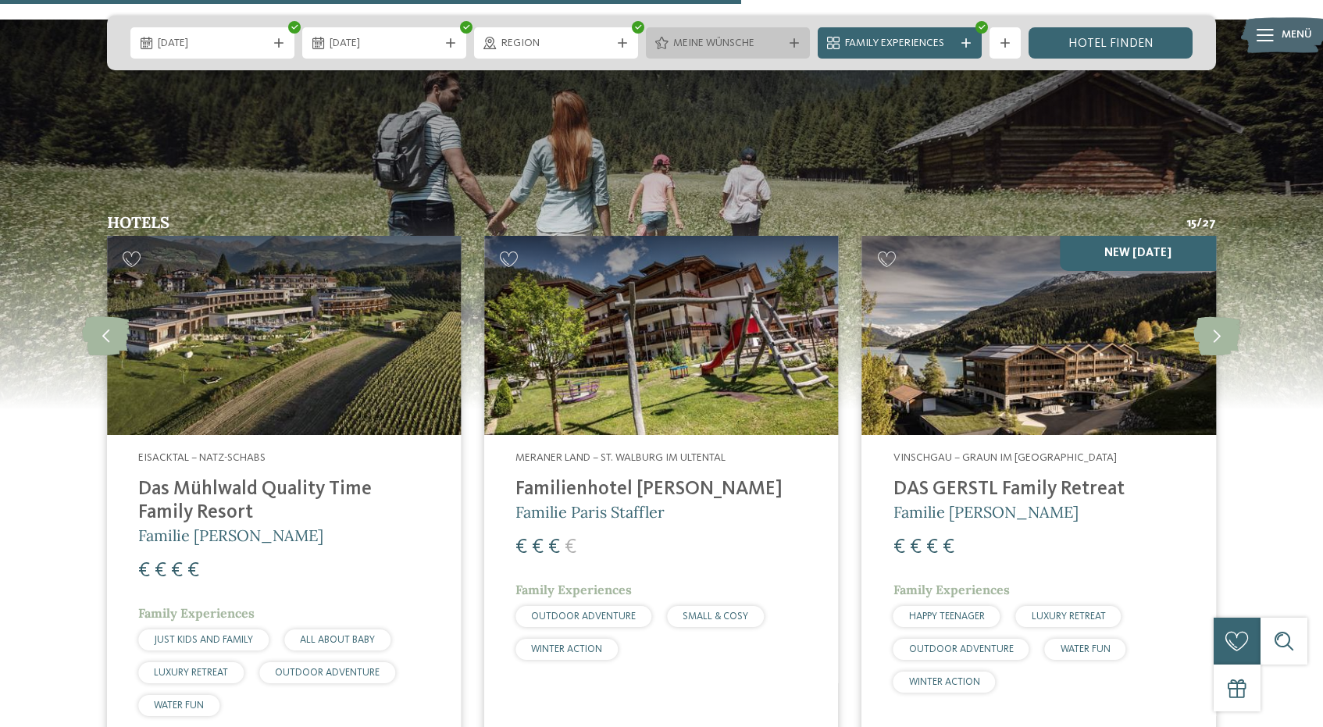
click at [741, 38] on span "Meine Wünsche" at bounding box center [727, 44] width 109 height 16
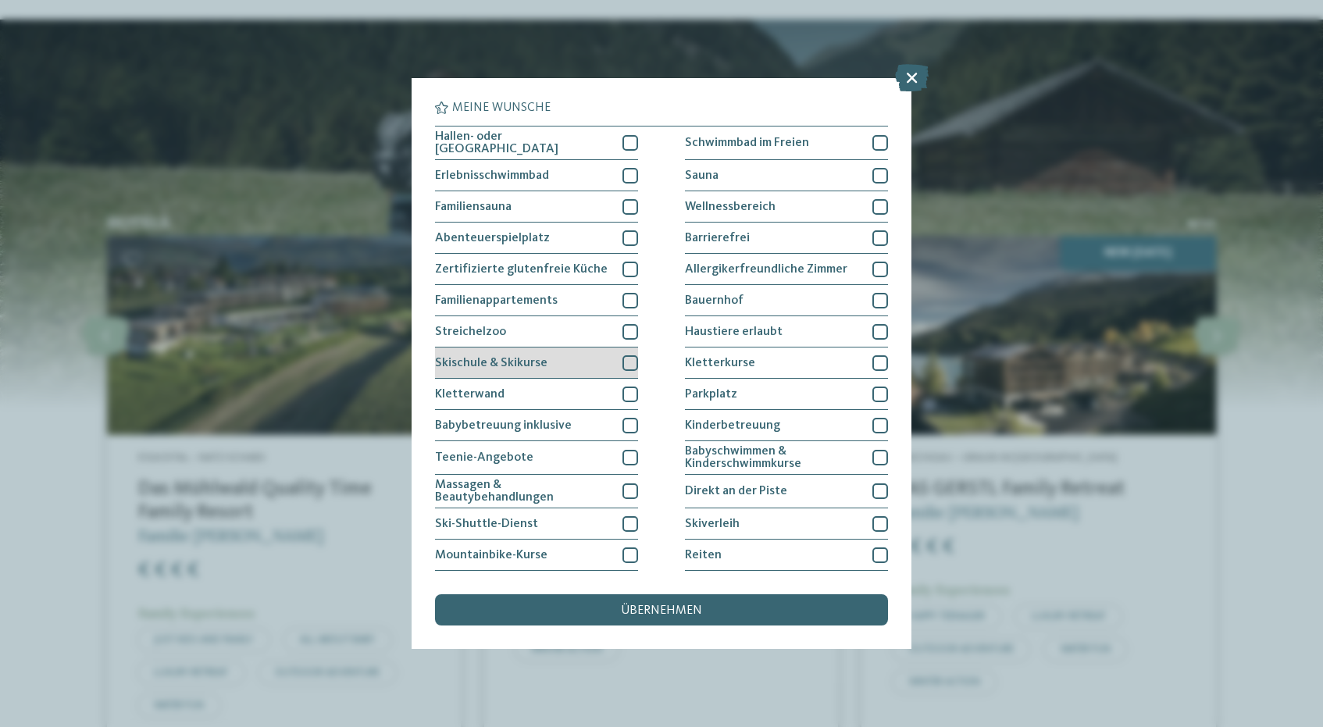
click at [622, 360] on div at bounding box center [630, 363] width 16 height 16
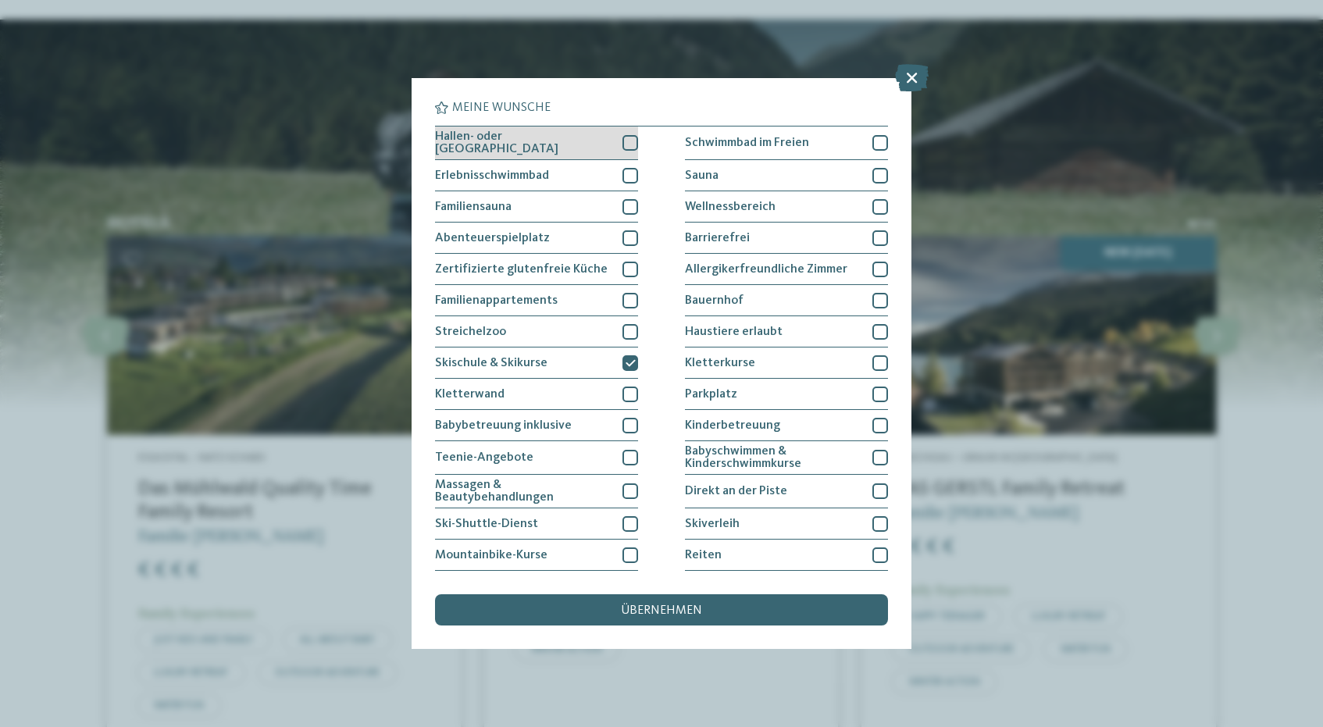
click at [630, 144] on div at bounding box center [630, 143] width 16 height 16
click at [630, 170] on div at bounding box center [630, 176] width 16 height 16
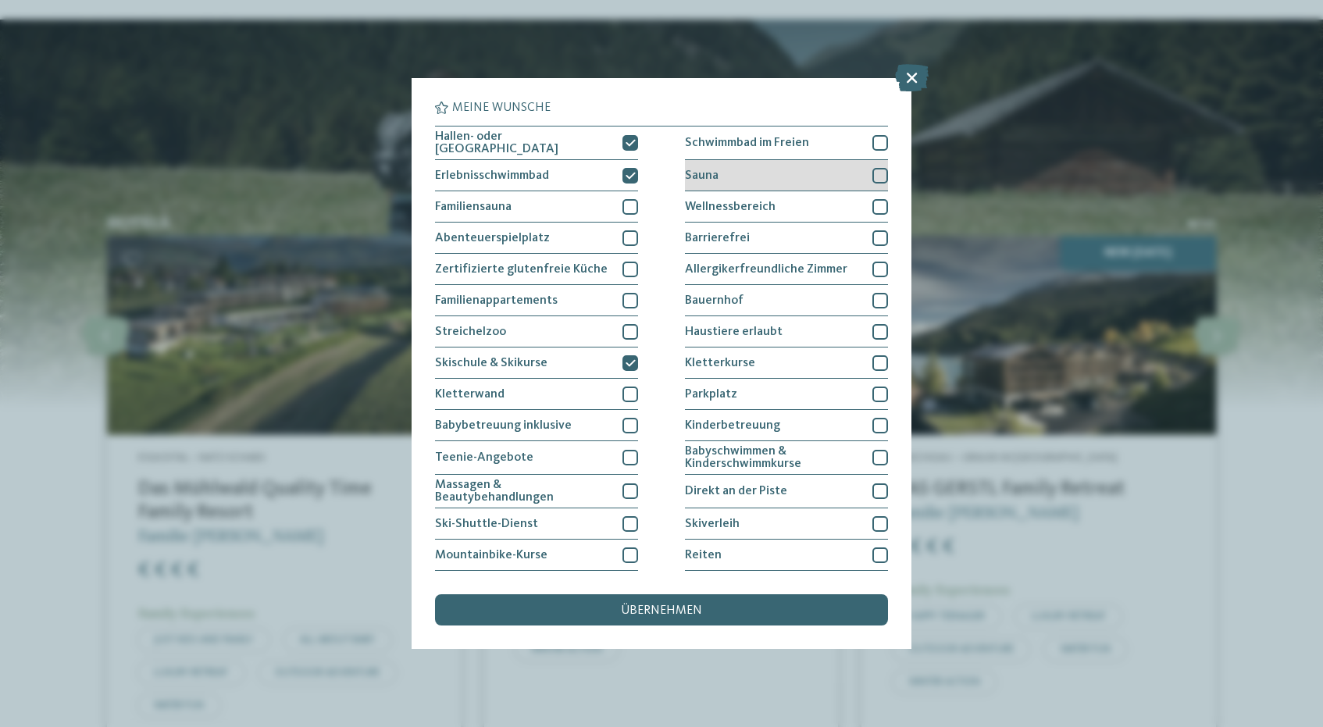
click at [882, 173] on div at bounding box center [880, 176] width 16 height 16
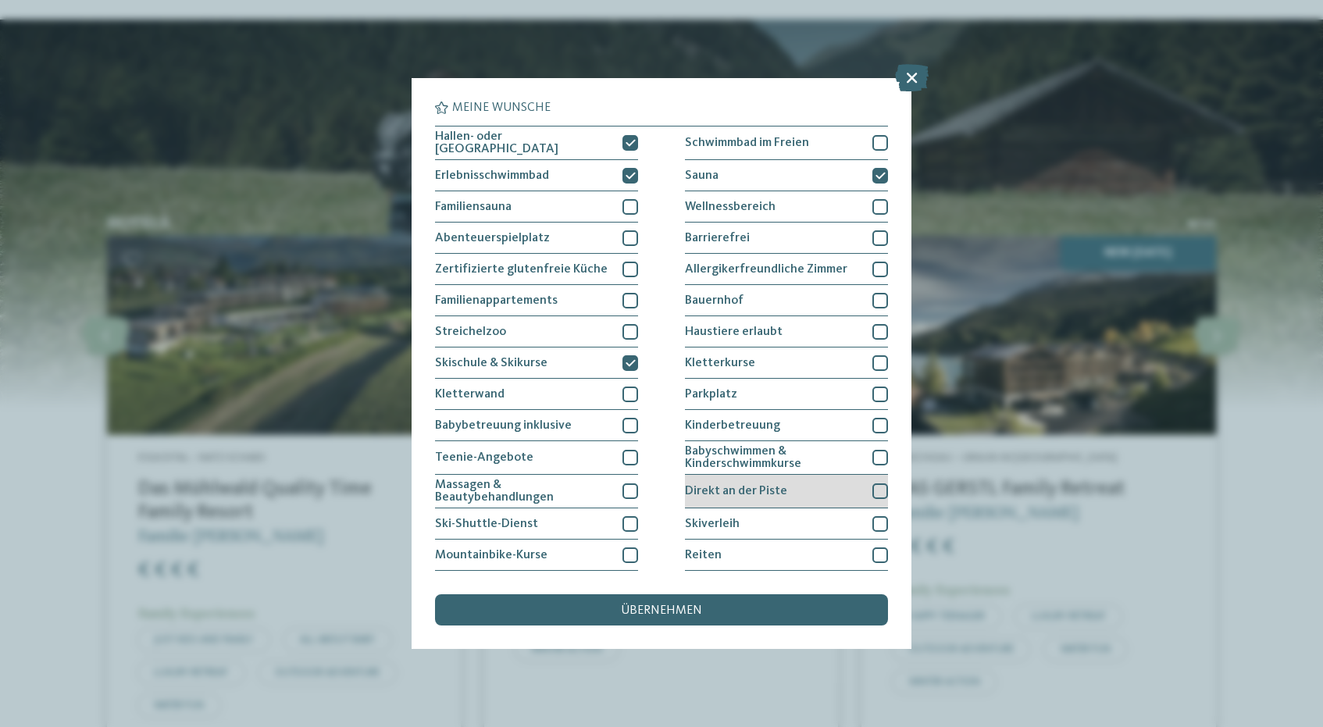
scroll to position [91, 0]
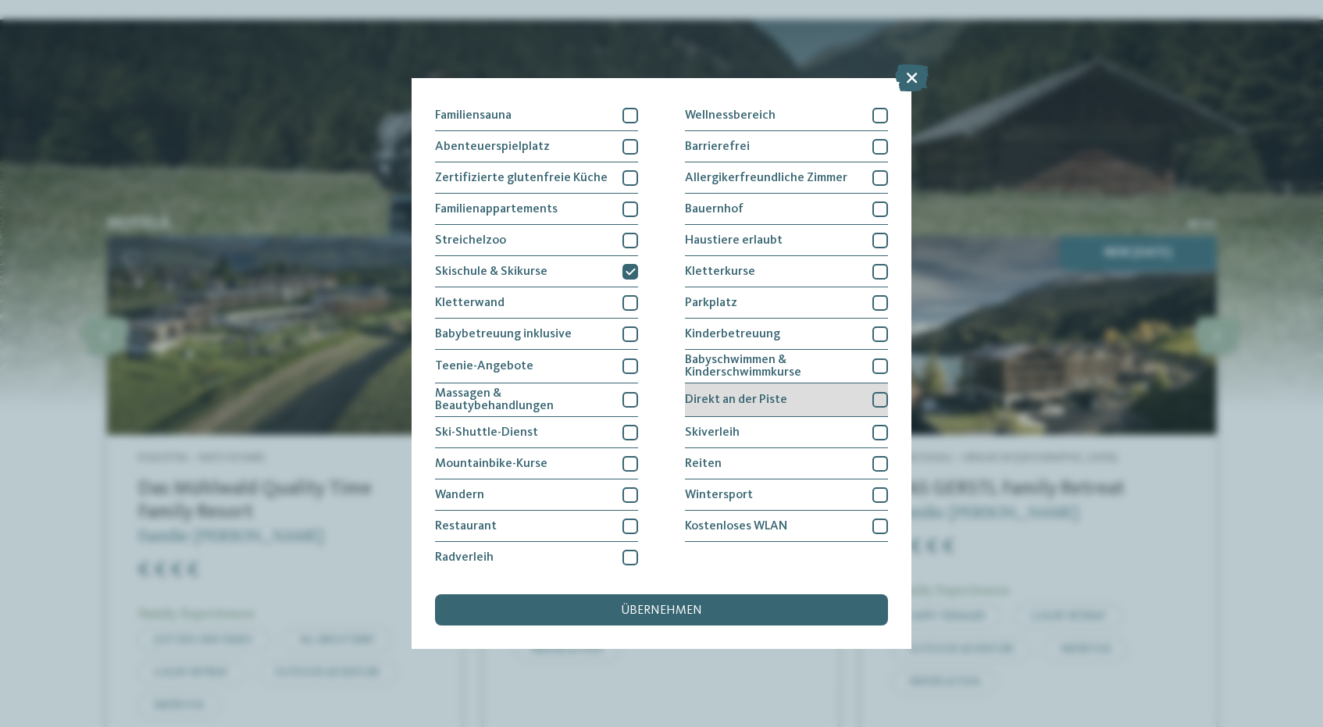
click at [882, 402] on div at bounding box center [880, 400] width 16 height 16
click at [726, 611] on div "übernehmen" at bounding box center [661, 609] width 453 height 31
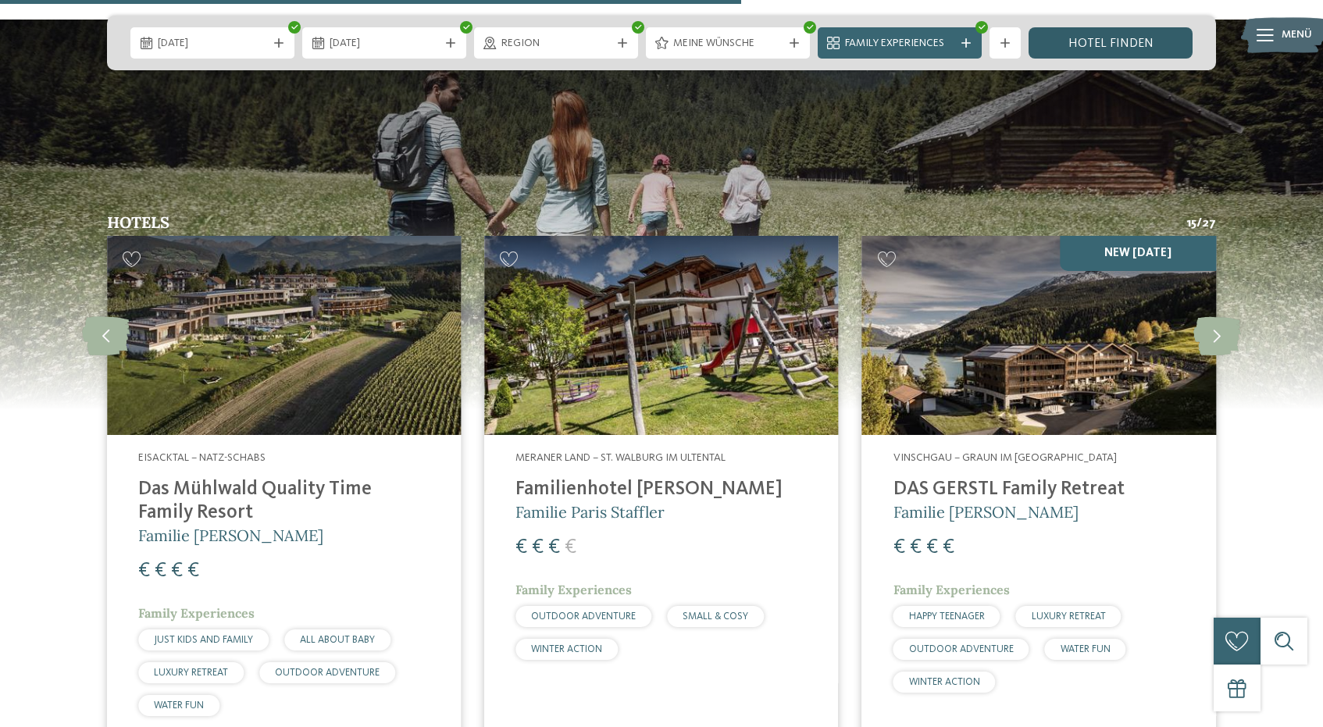
click at [1114, 27] on link "Hotel finden" at bounding box center [1110, 42] width 164 height 31
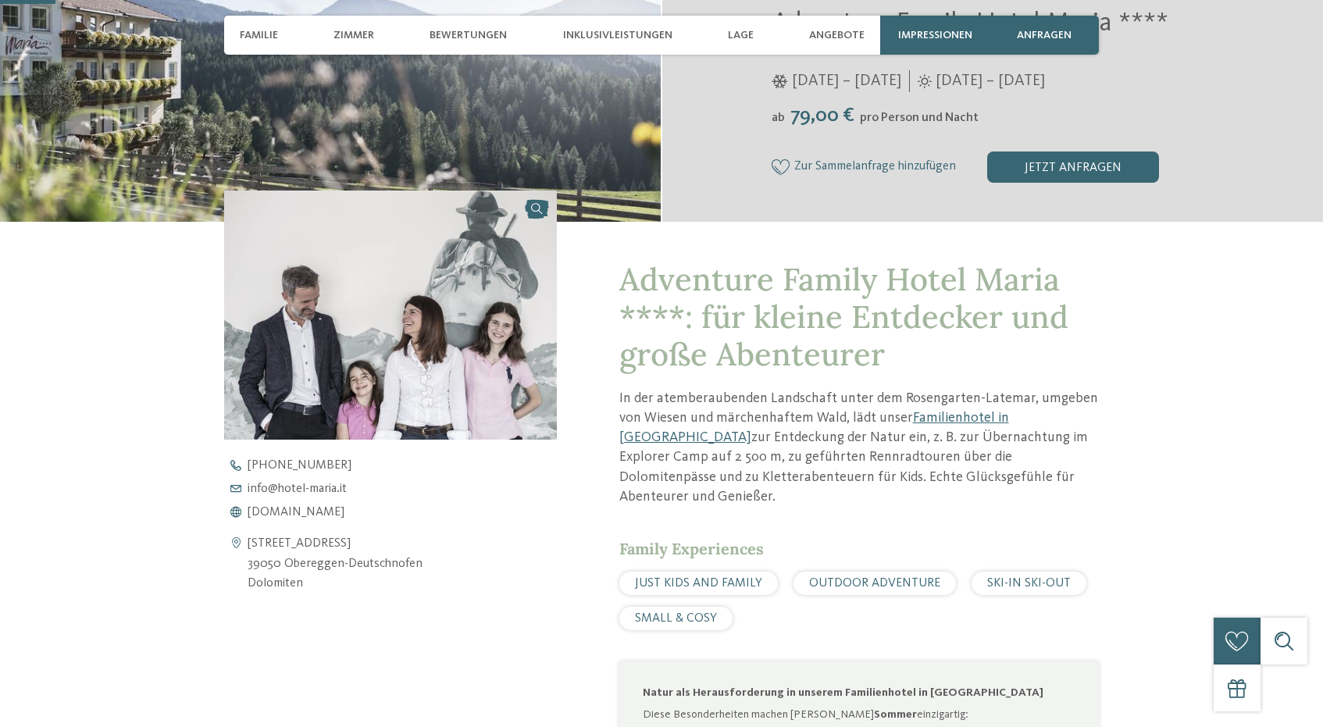
scroll to position [390, 0]
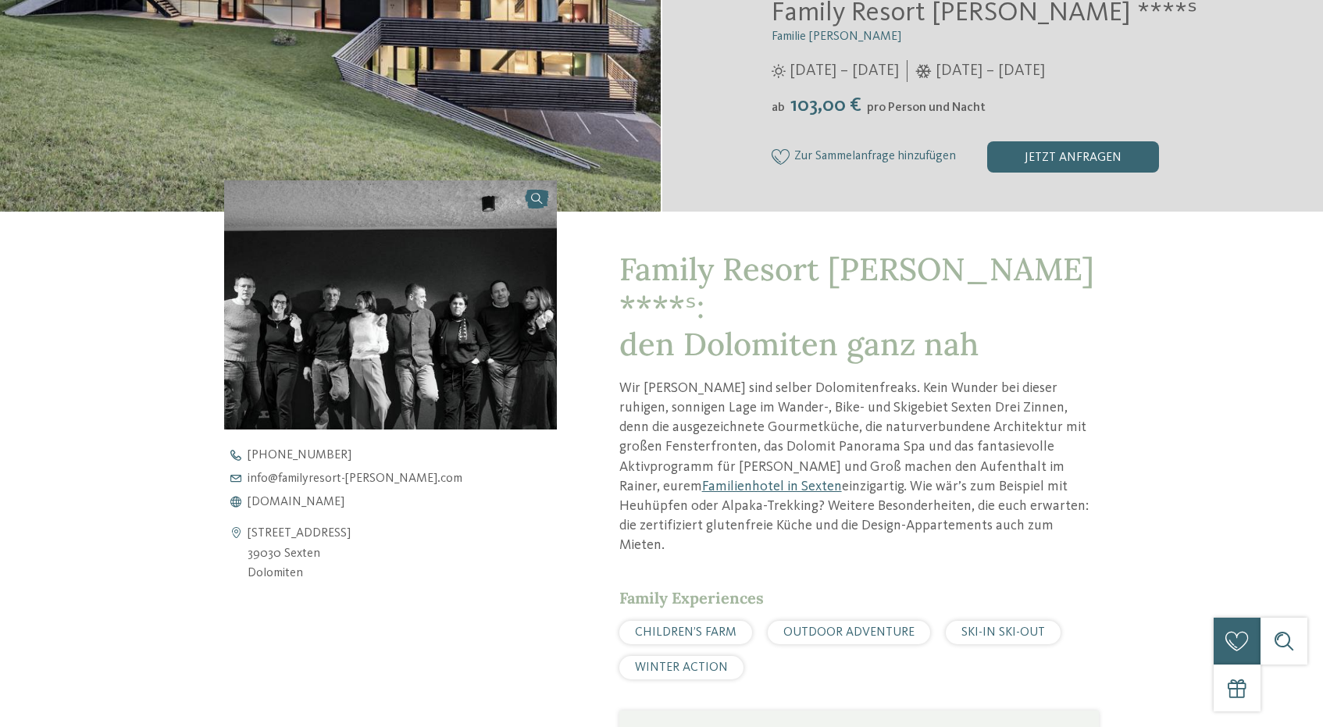
scroll to position [429, 0]
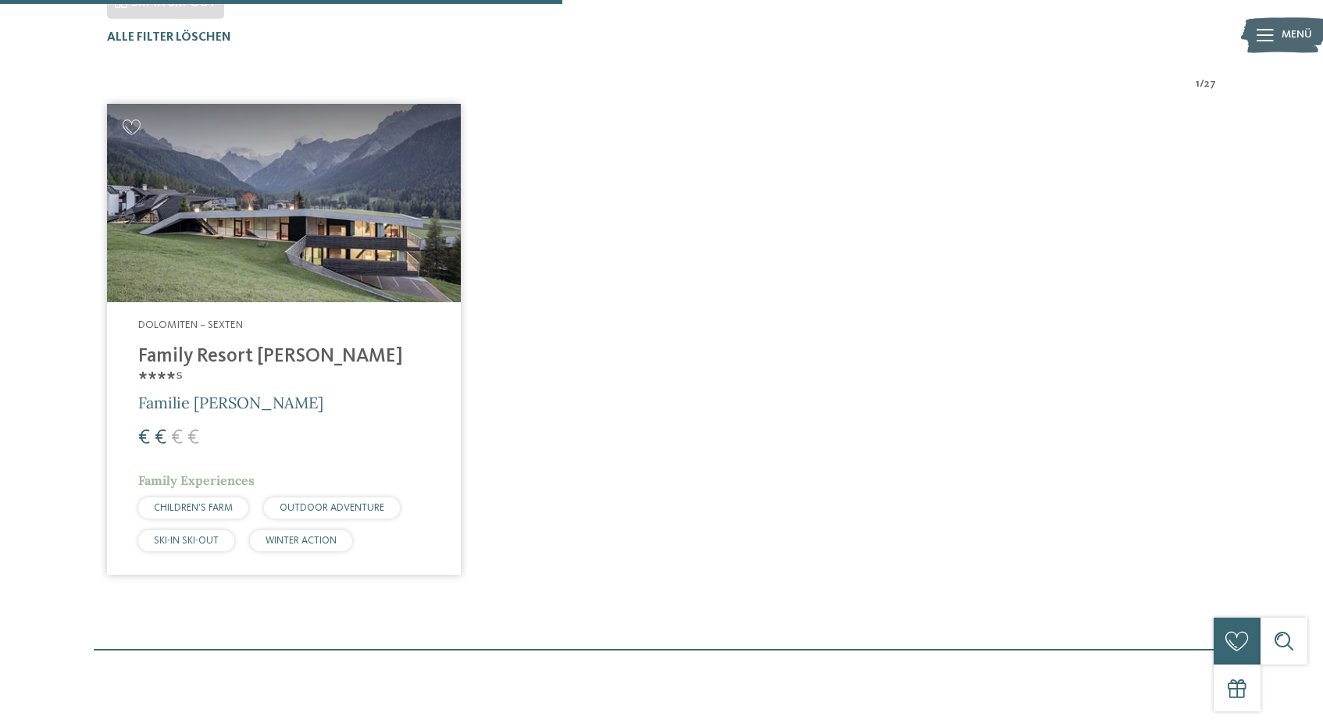
scroll to position [551, 0]
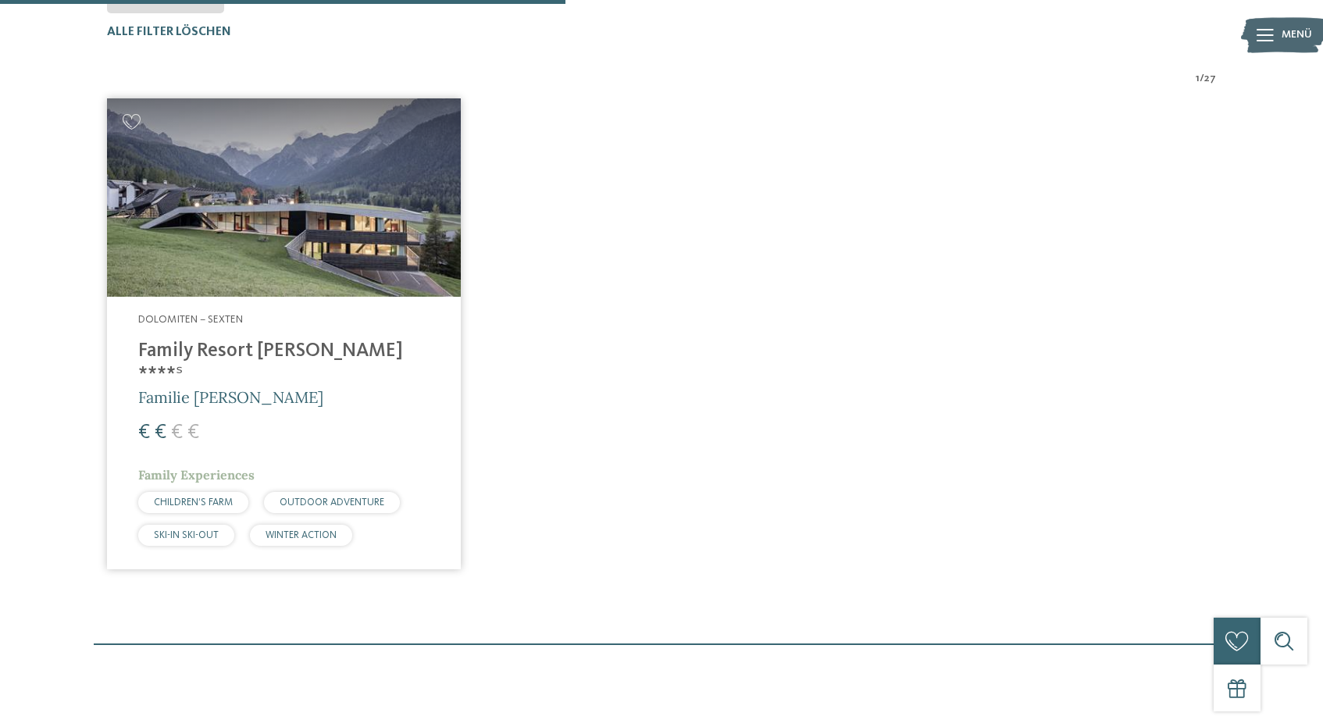
click at [297, 257] on img at bounding box center [284, 197] width 354 height 199
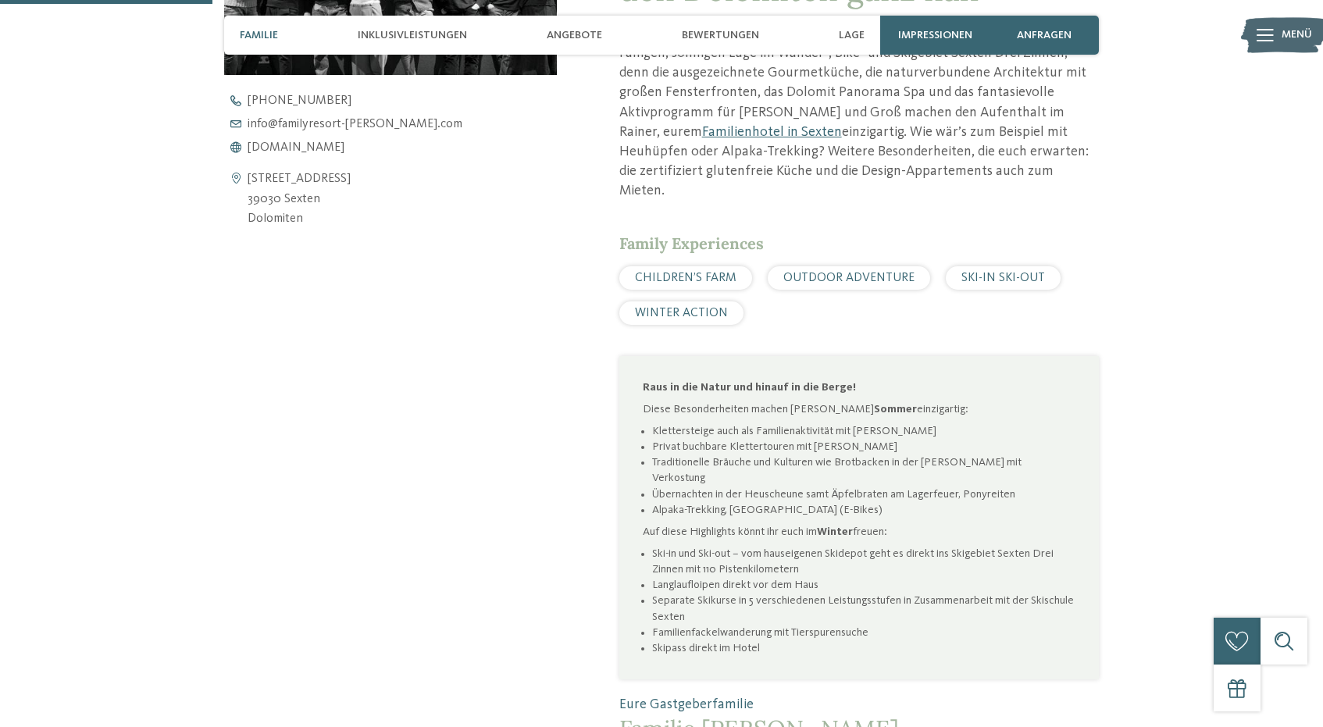
scroll to position [754, 0]
drag, startPoint x: 999, startPoint y: 480, endPoint x: 686, endPoint y: 493, distance: 313.4
click at [686, 545] on li "Ski-in und Ski-out – vom hauseigenen Skidepot geht es direkt ins Skigebiet Sext…" at bounding box center [863, 560] width 423 height 31
copy li "Sexten Drei Zinnen"
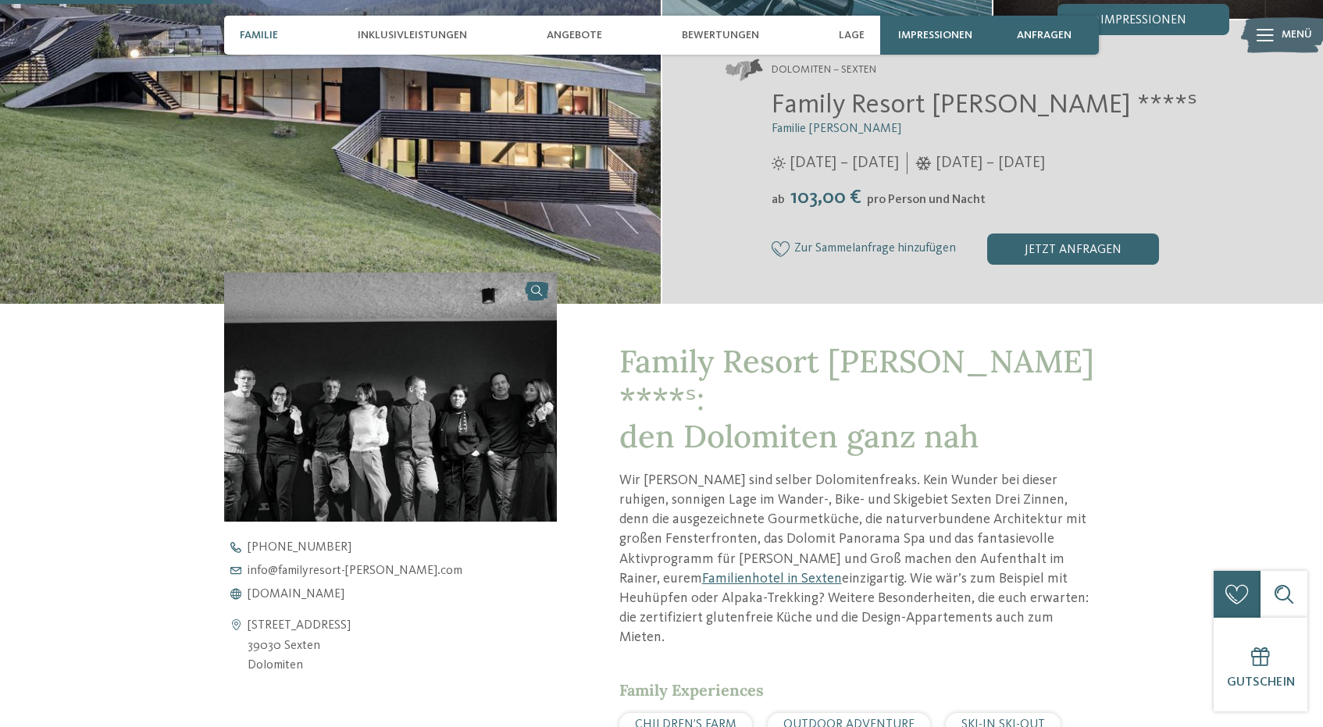
scroll to position [0, 0]
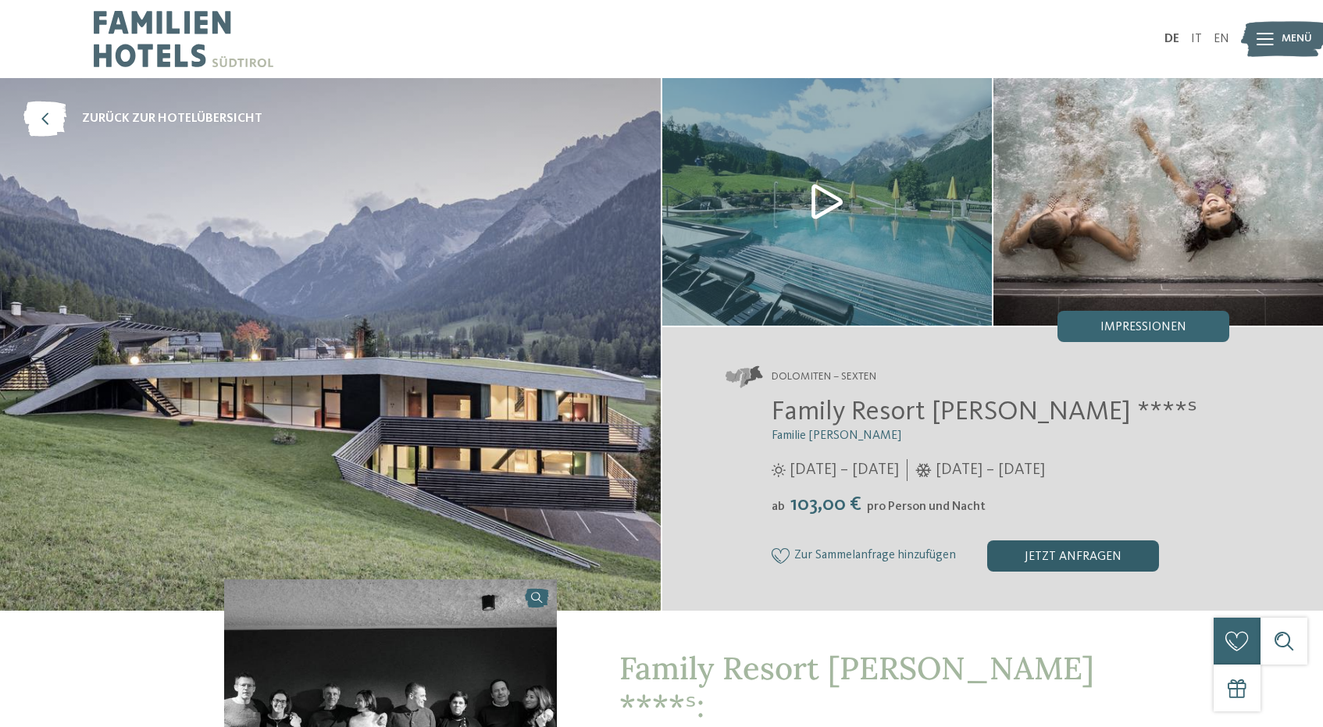
click at [1046, 551] on div "jetzt anfragen" at bounding box center [1073, 555] width 172 height 31
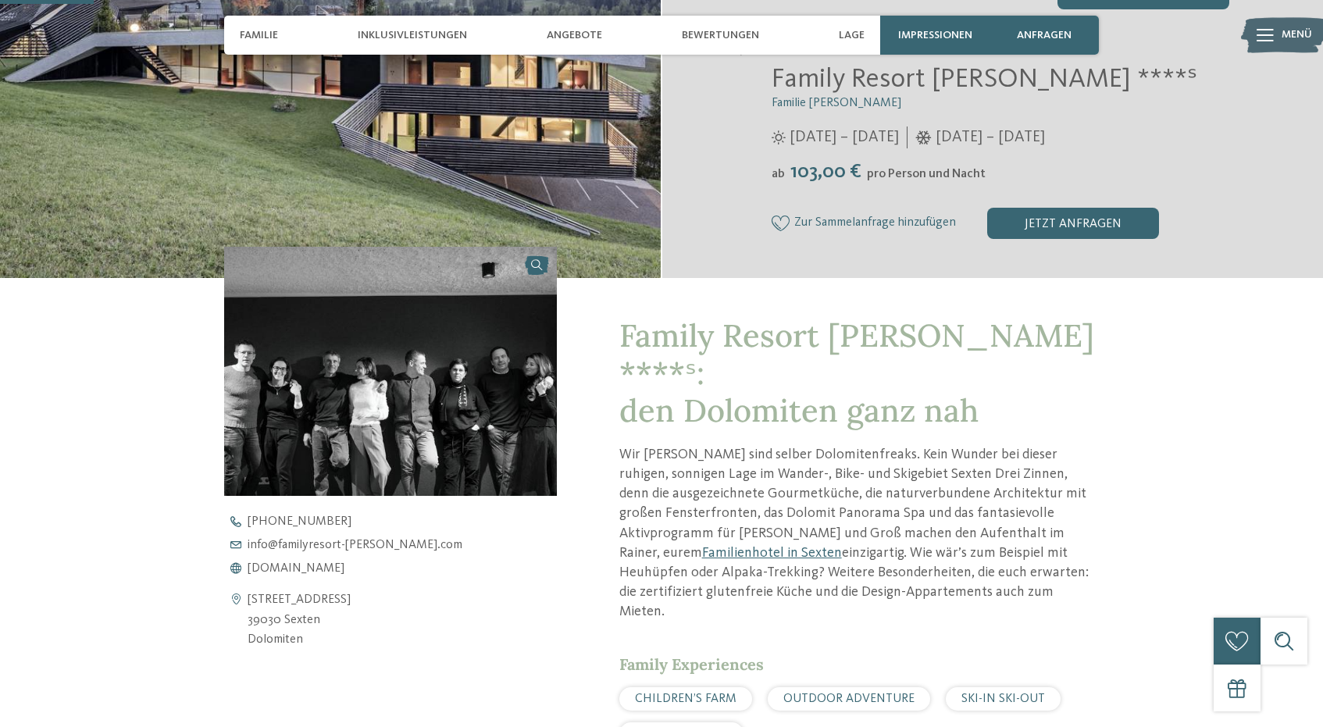
scroll to position [334, 0]
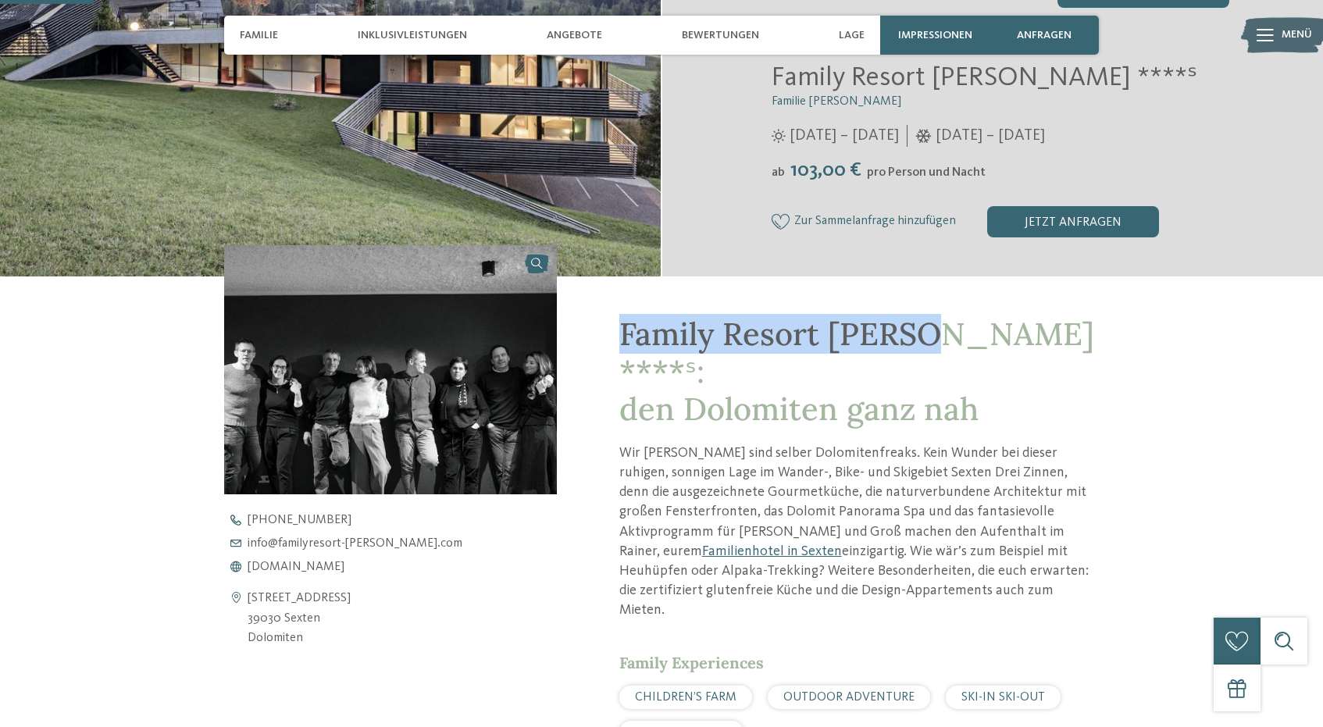
drag, startPoint x: 918, startPoint y: 340, endPoint x: 606, endPoint y: 338, distance: 312.4
click at [606, 338] on div "Family Resort [PERSON_NAME] ****ˢ: den Dolomiten ganz nah Wir [PERSON_NAME] sin…" at bounding box center [828, 731] width 542 height 910
copy span "Family Resort [PERSON_NAME]"
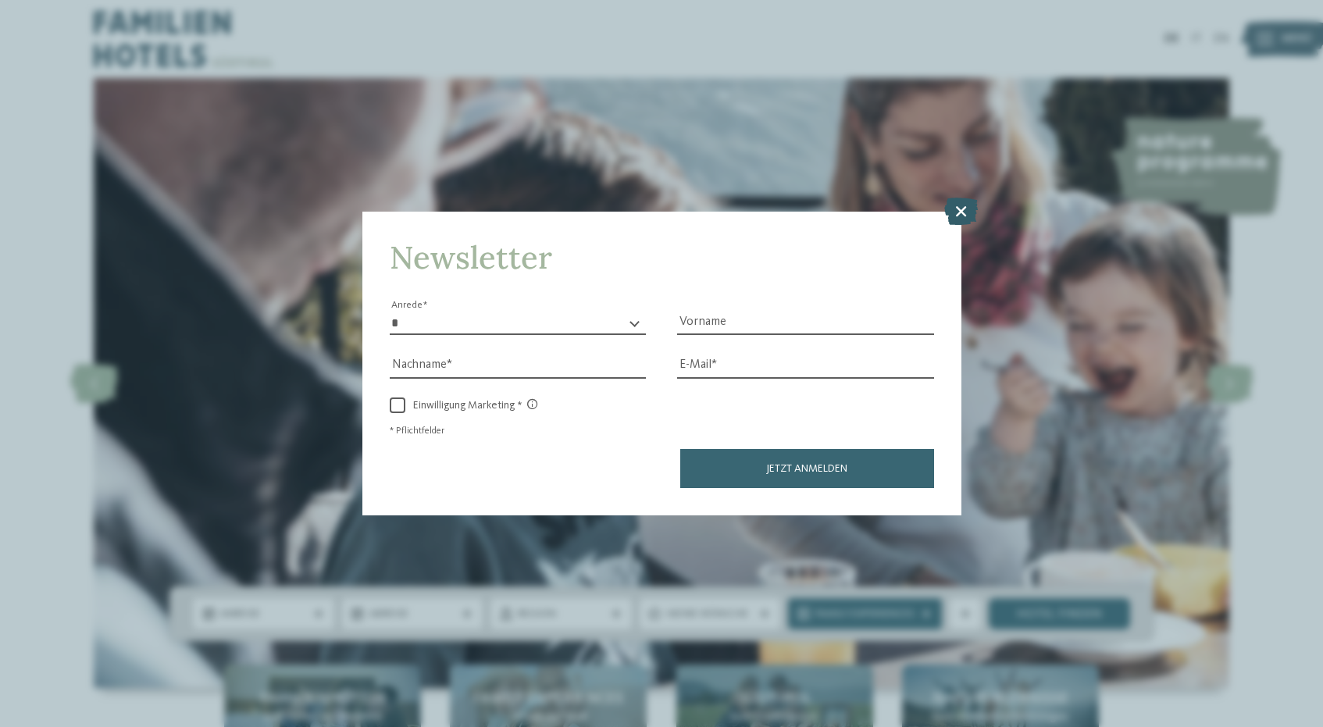
click at [956, 211] on icon at bounding box center [961, 211] width 34 height 27
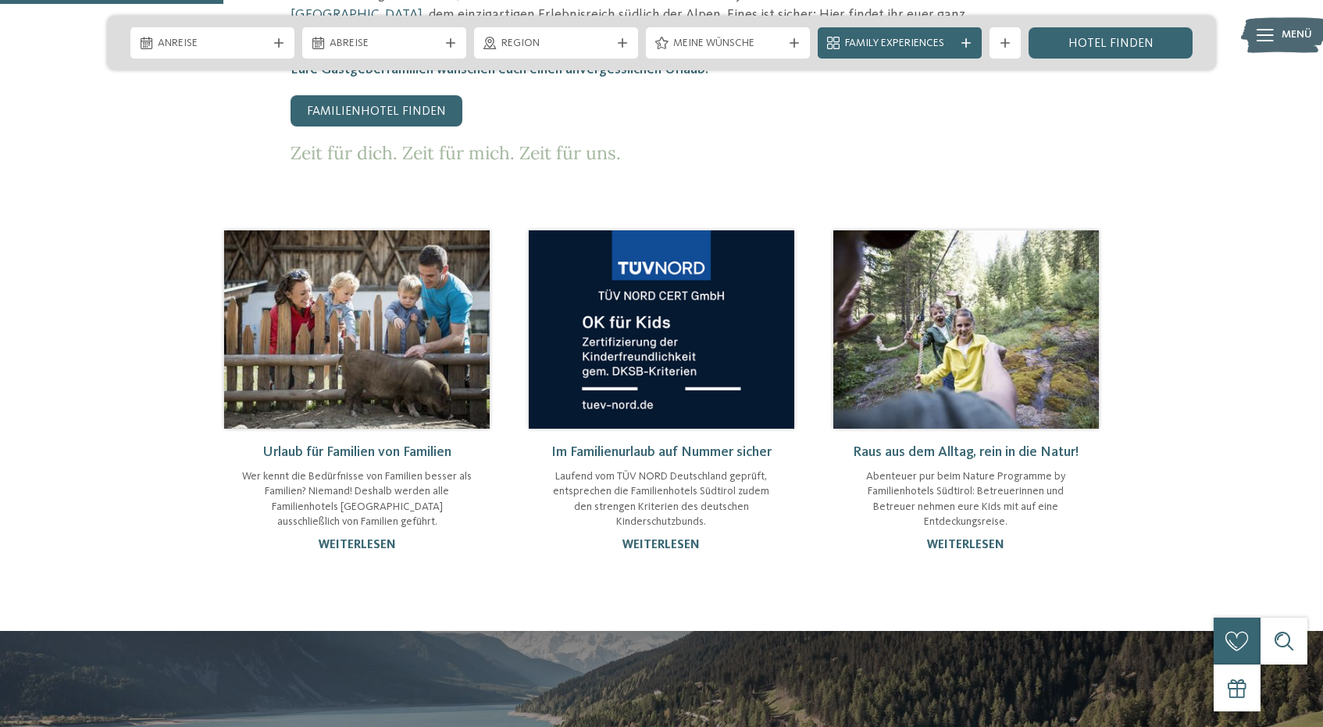
scroll to position [1374, 0]
